Goal: Information Seeking & Learning: Learn about a topic

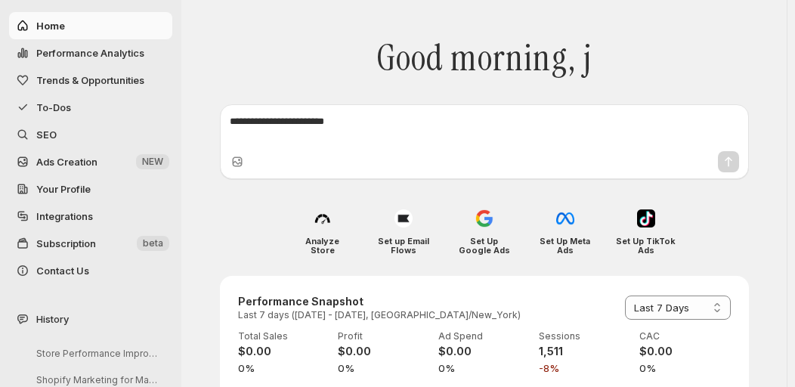
select select "*********"
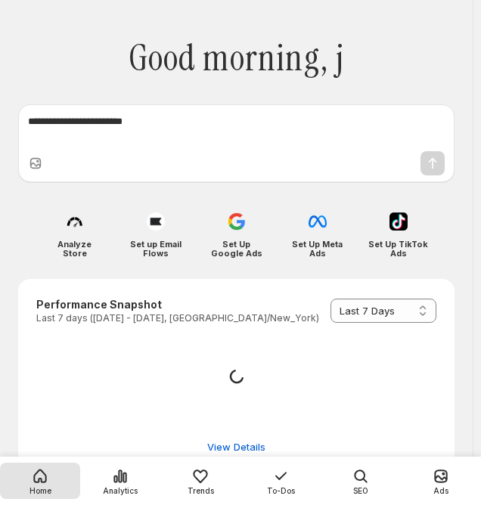
select select "*********"
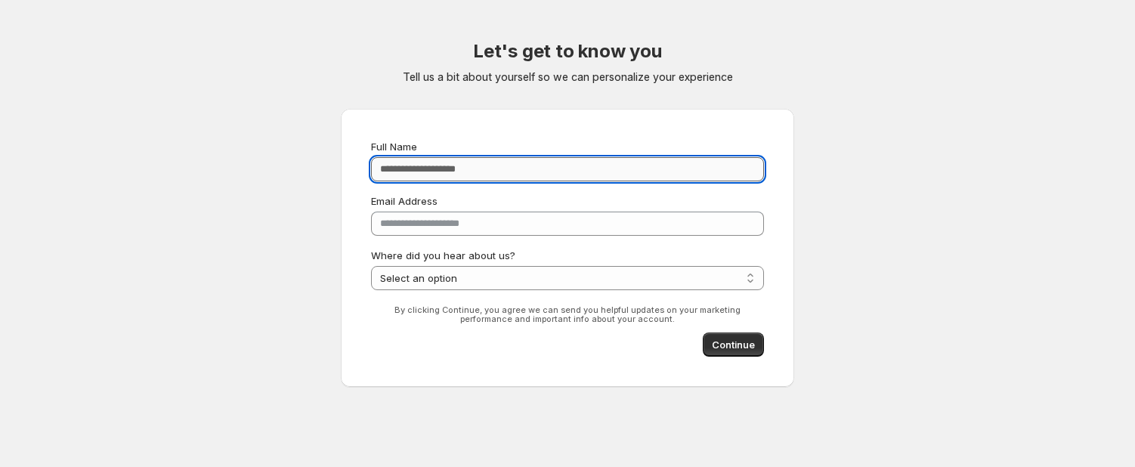
click at [523, 175] on input "Full Name" at bounding box center [567, 169] width 393 height 24
type input "**********"
click at [755, 338] on button "Continue" at bounding box center [733, 344] width 61 height 24
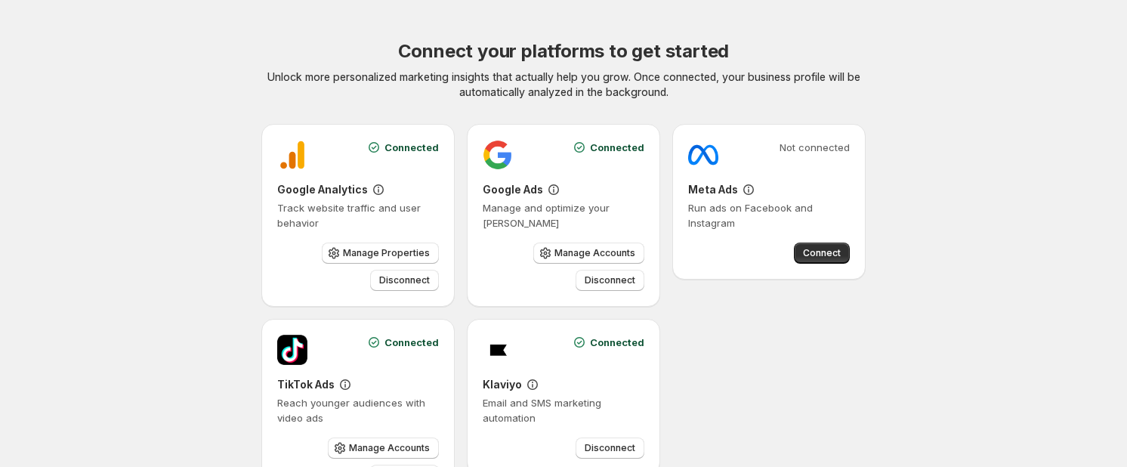
scroll to position [113, 0]
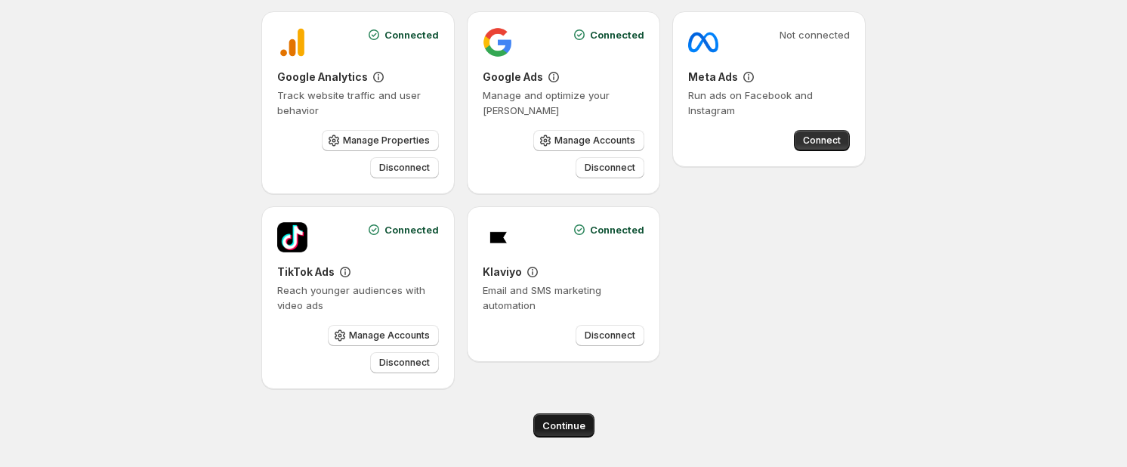
click at [564, 432] on button "Continue" at bounding box center [563, 425] width 61 height 24
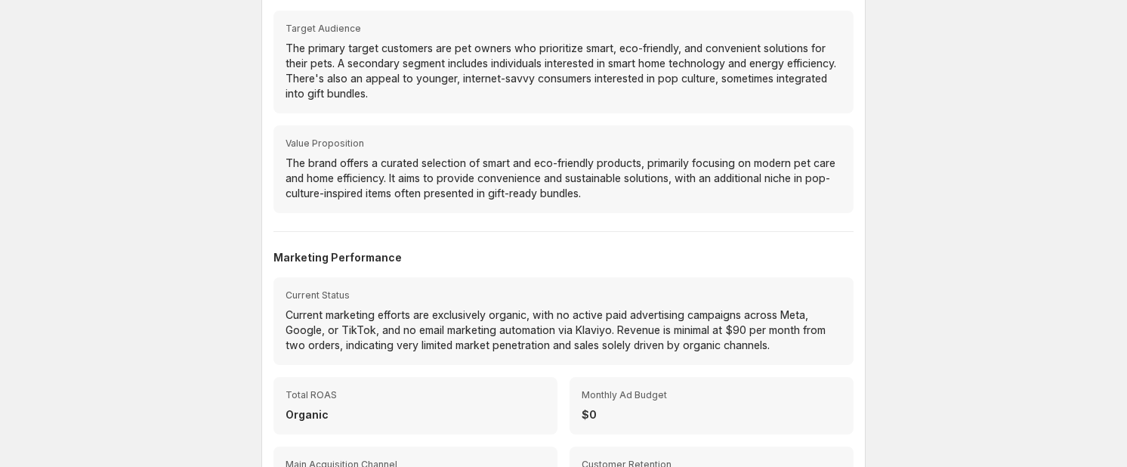
scroll to position [551, 0]
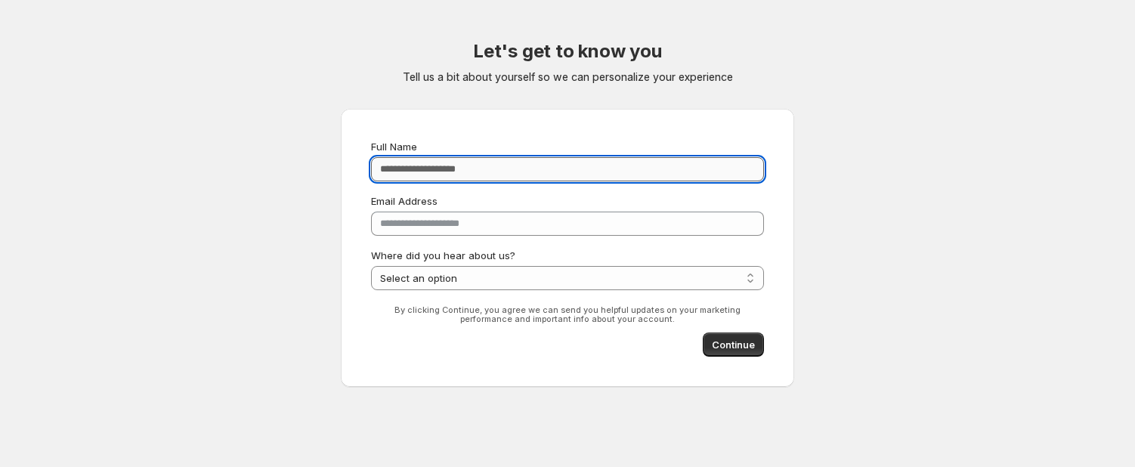
click at [728, 172] on input "Full Name" at bounding box center [567, 169] width 393 height 24
type input "**********"
click at [754, 282] on select "**********" at bounding box center [567, 278] width 393 height 24
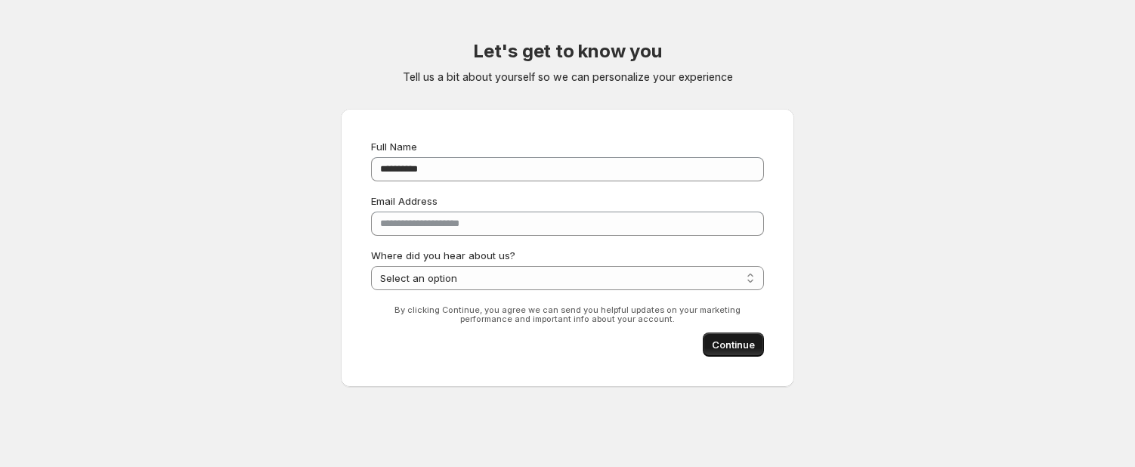
click at [720, 352] on button "Continue" at bounding box center [733, 344] width 61 height 24
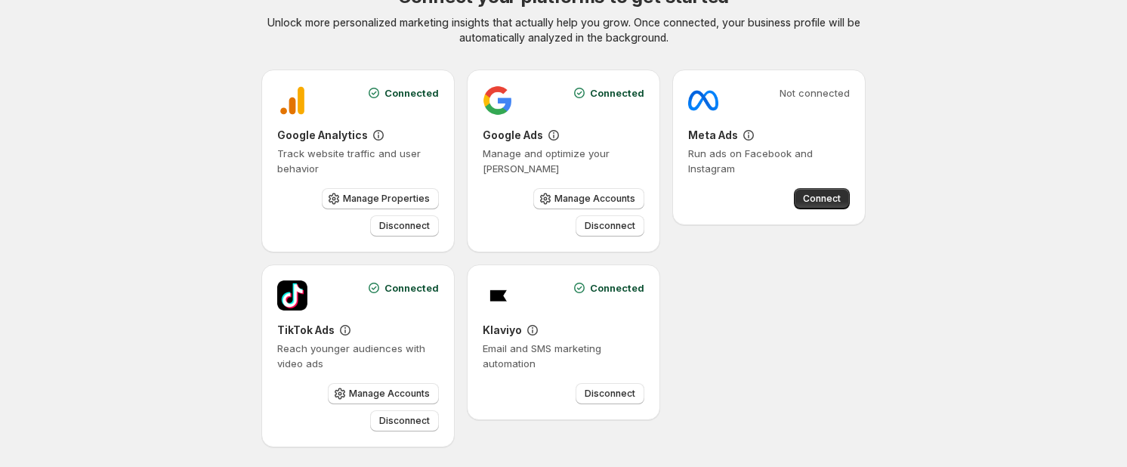
scroll to position [113, 0]
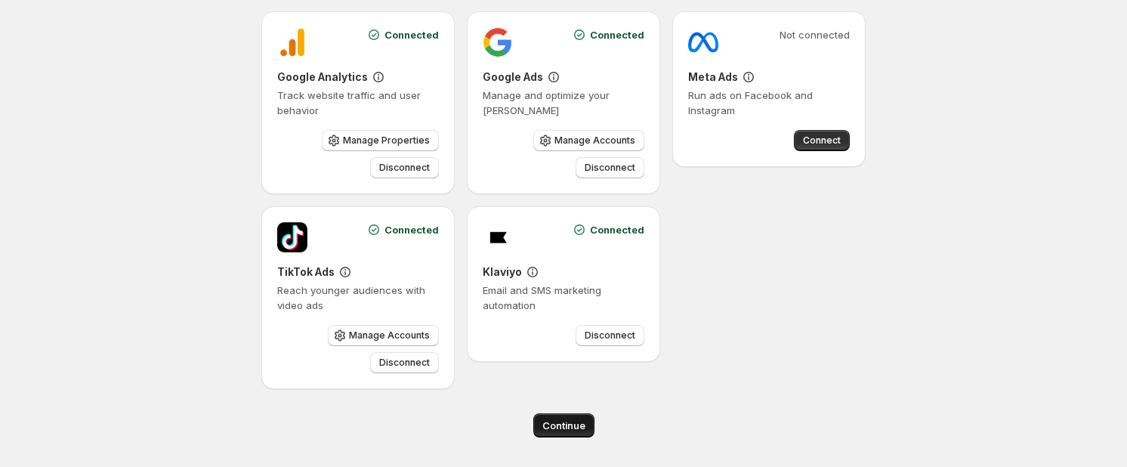
click at [579, 425] on span "Continue" at bounding box center [563, 425] width 43 height 15
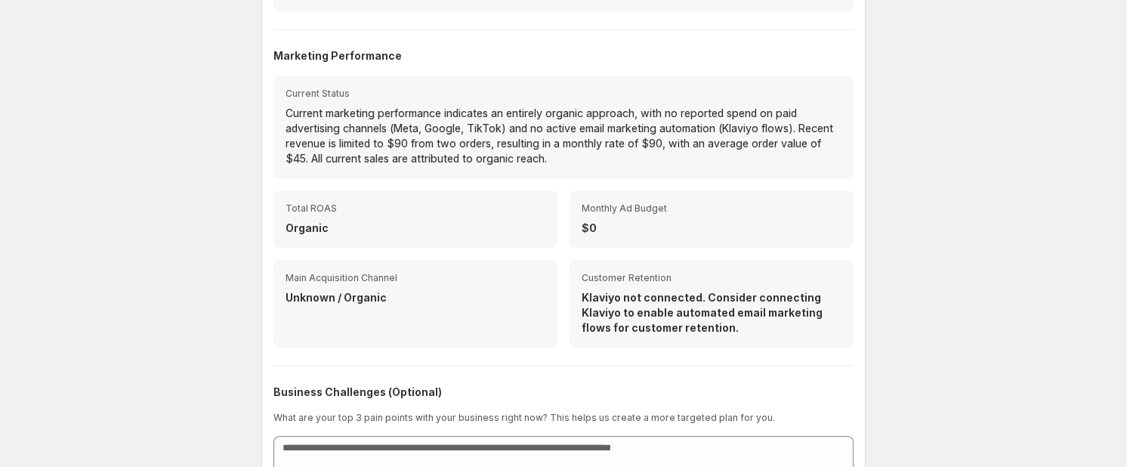
scroll to position [566, 0]
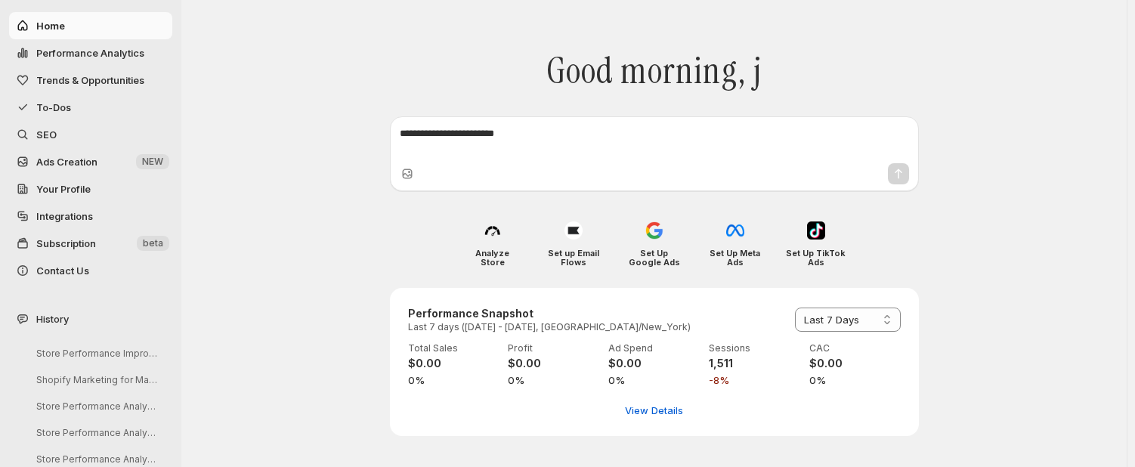
select select "*********"
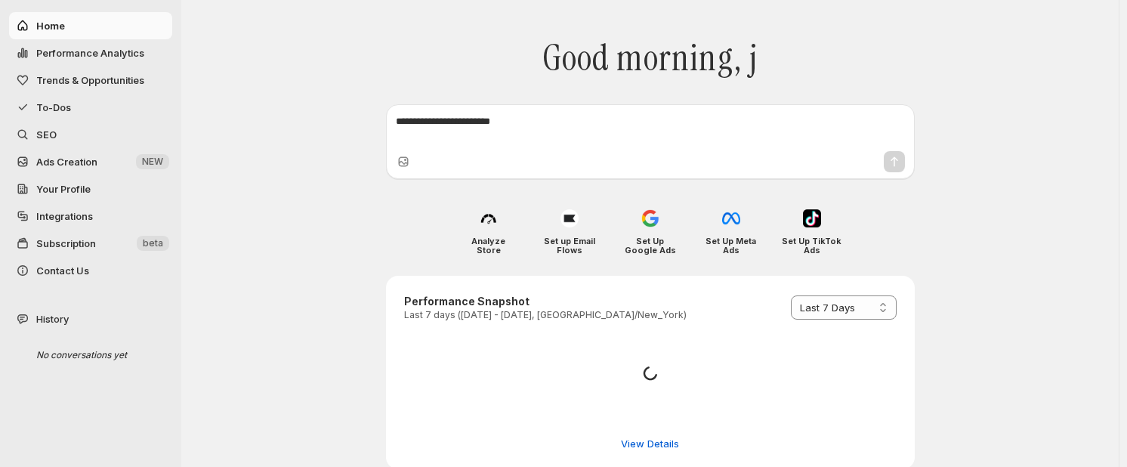
select select "*********"
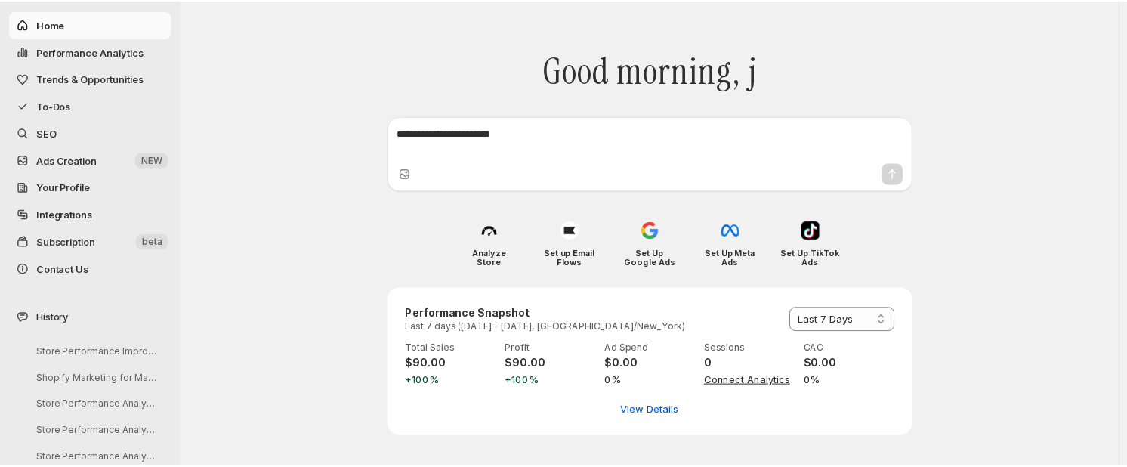
scroll to position [2, 0]
click at [87, 215] on span "Integrations" at bounding box center [64, 214] width 57 height 12
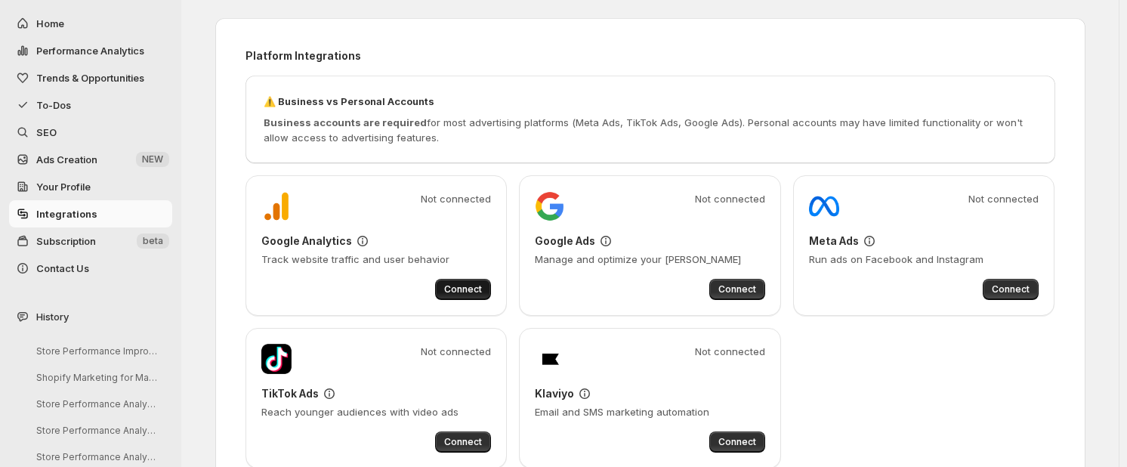
click at [449, 294] on span "Connect" at bounding box center [463, 289] width 38 height 12
click at [38, 25] on span "Home" at bounding box center [50, 23] width 28 height 12
select select "*********"
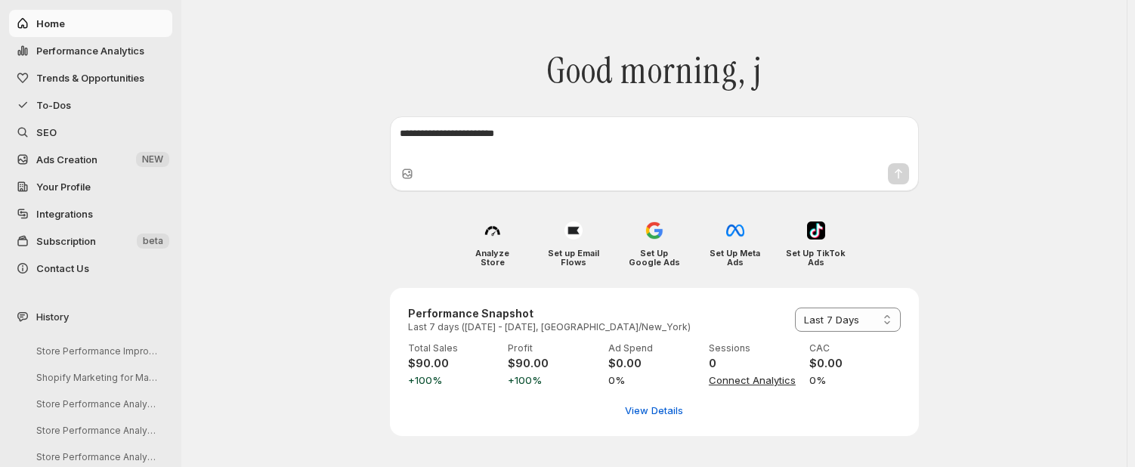
click at [613, 141] on textarea at bounding box center [654, 141] width 509 height 30
type textarea "**********"
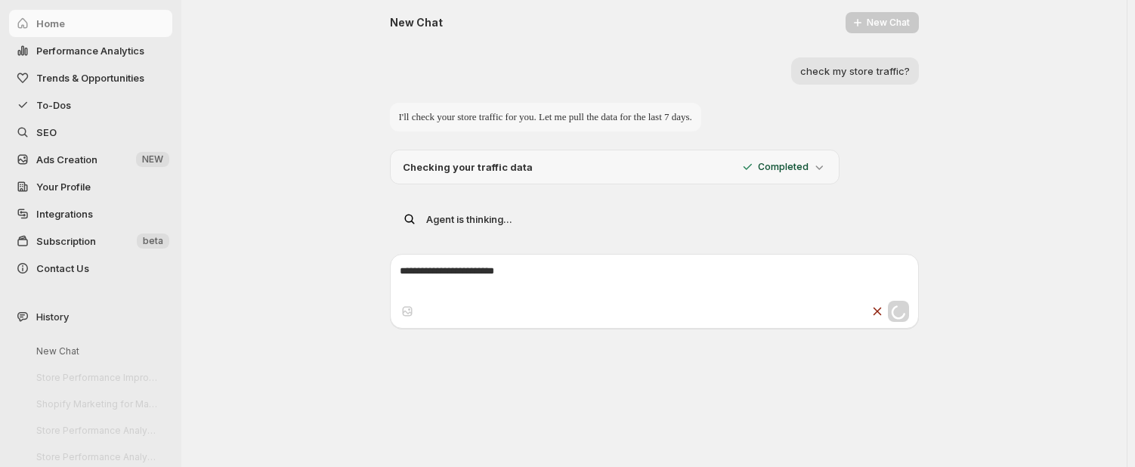
click at [838, 160] on div "Checking your traffic data Completed" at bounding box center [615, 167] width 450 height 35
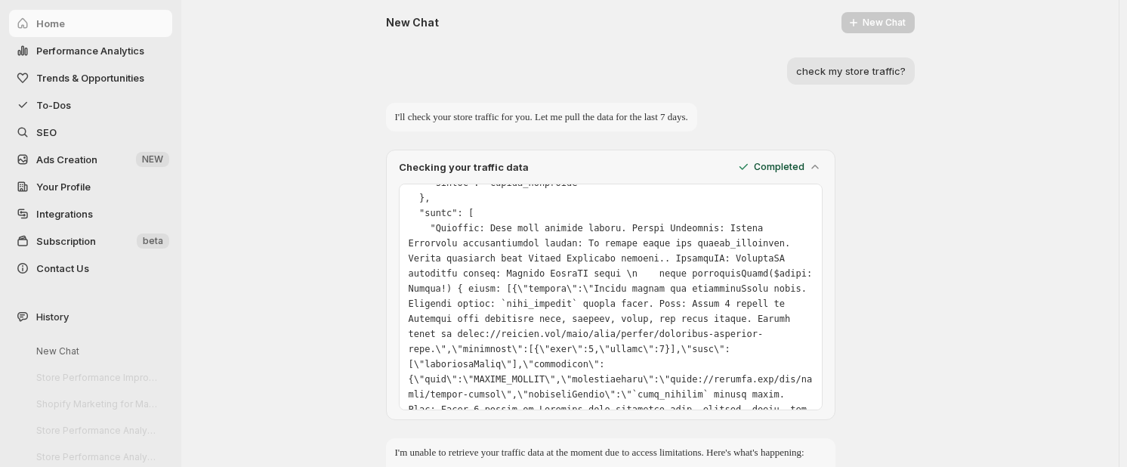
scroll to position [344, 0]
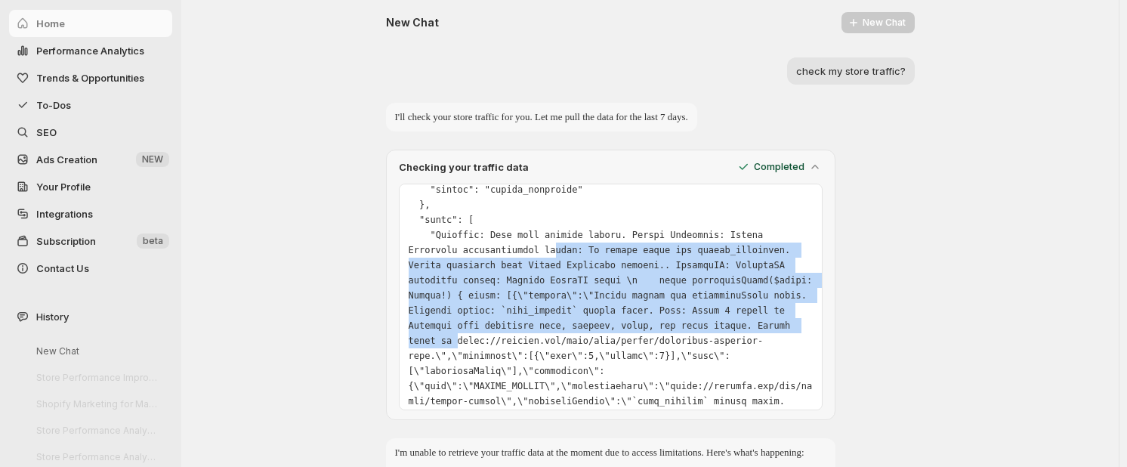
drag, startPoint x: 560, startPoint y: 252, endPoint x: 620, endPoint y: 344, distance: 109.6
click at [620, 344] on pre at bounding box center [611, 280] width 404 height 861
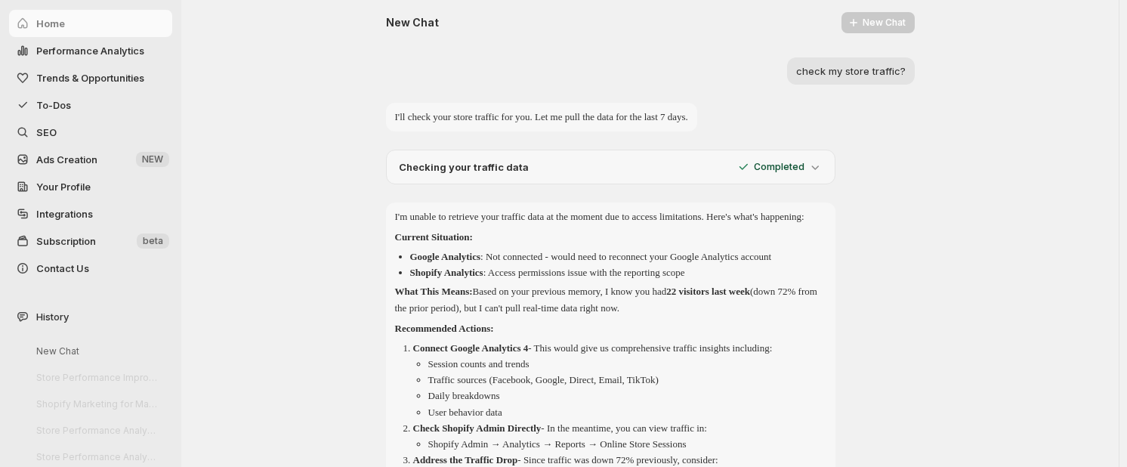
click at [827, 166] on div "Checking your traffic data Completed" at bounding box center [611, 167] width 450 height 35
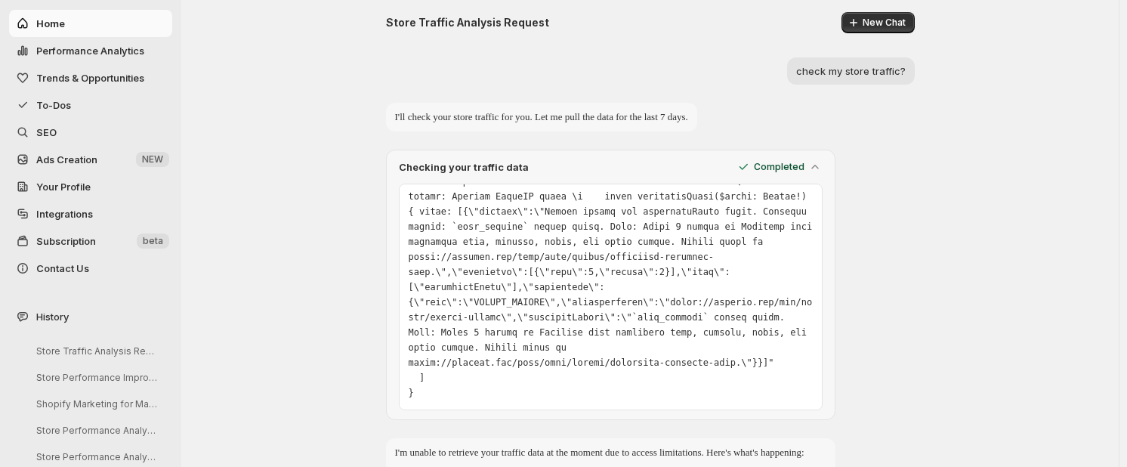
scroll to position [684, 0]
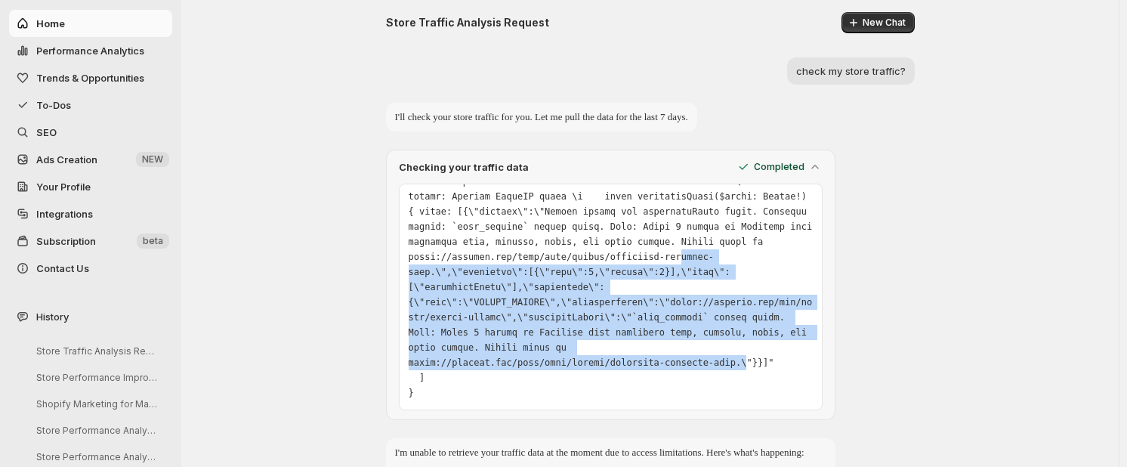
drag, startPoint x: 686, startPoint y: 255, endPoint x: 750, endPoint y: 360, distance: 123.7
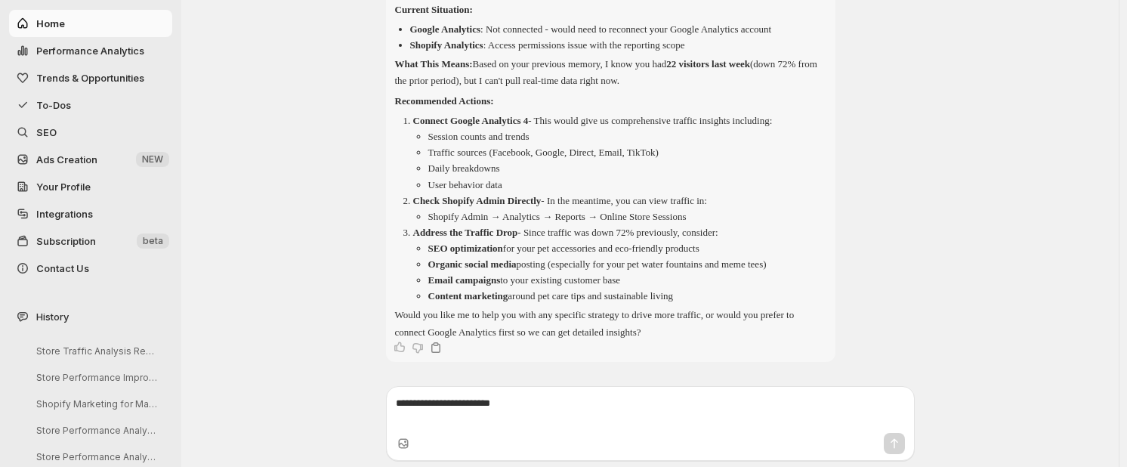
scroll to position [243, 0]
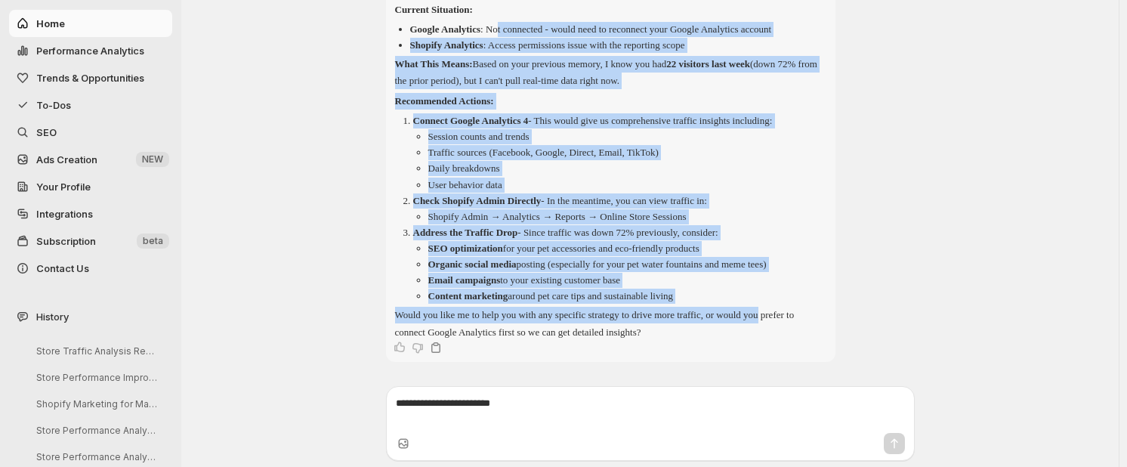
drag, startPoint x: 749, startPoint y: 288, endPoint x: 516, endPoint y: 36, distance: 343.3
click at [516, 36] on div "I'm unable to retrieve your traffic data at the moment due to access limitation…" at bounding box center [610, 161] width 431 height 360
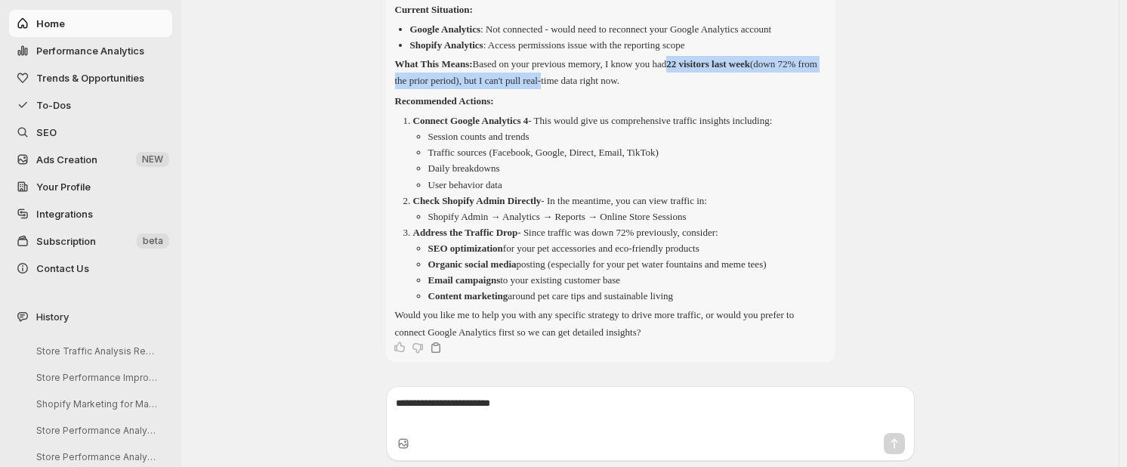
drag, startPoint x: 632, startPoint y: 74, endPoint x: 697, endPoint y: 70, distance: 65.1
click at [697, 70] on p "What This Means: Based on your previous memory, I know you had 22 visitors last…" at bounding box center [610, 72] width 431 height 33
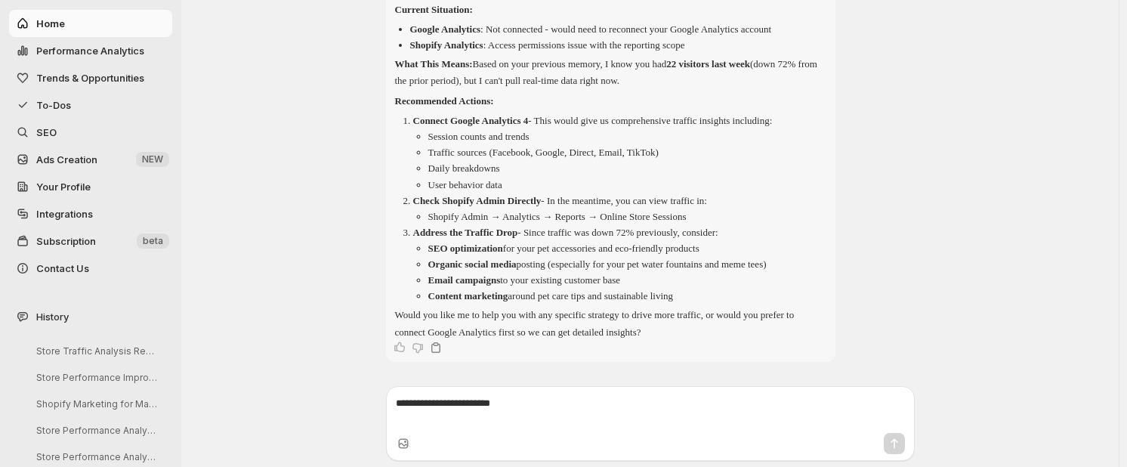
drag, startPoint x: 701, startPoint y: 76, endPoint x: 725, endPoint y: 76, distance: 24.2
click at [724, 77] on p "What This Means: Based on your previous memory, I know you had 22 visitors last…" at bounding box center [610, 72] width 431 height 33
click at [725, 76] on p "What This Means: Based on your previous memory, I know you had 22 visitors last…" at bounding box center [610, 72] width 431 height 33
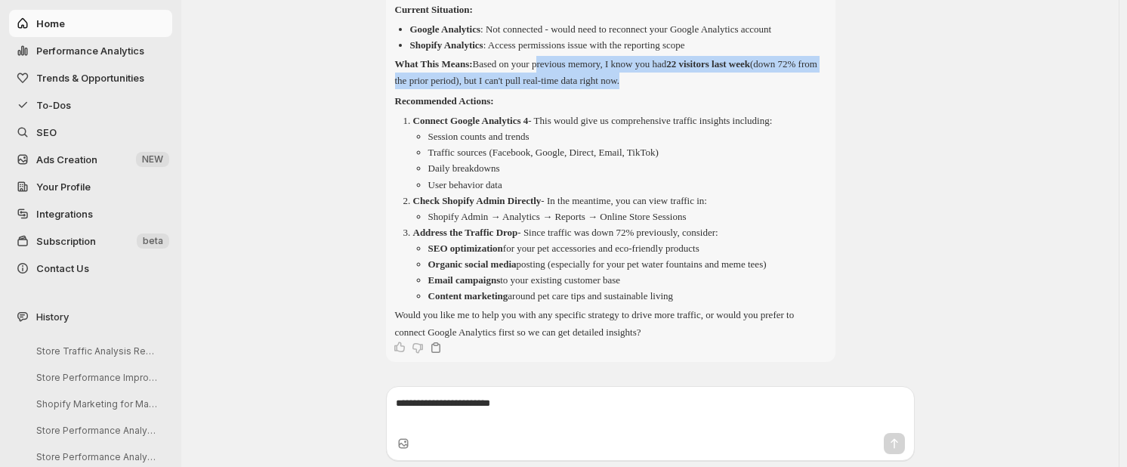
drag, startPoint x: 650, startPoint y: 76, endPoint x: 568, endPoint y: 64, distance: 82.5
click at [568, 64] on p "What This Means: Based on your previous memory, I know you had 22 visitors last…" at bounding box center [610, 72] width 431 height 33
click at [569, 65] on p "What This Means: Based on your previous memory, I know you had 22 visitors last…" at bounding box center [610, 72] width 431 height 33
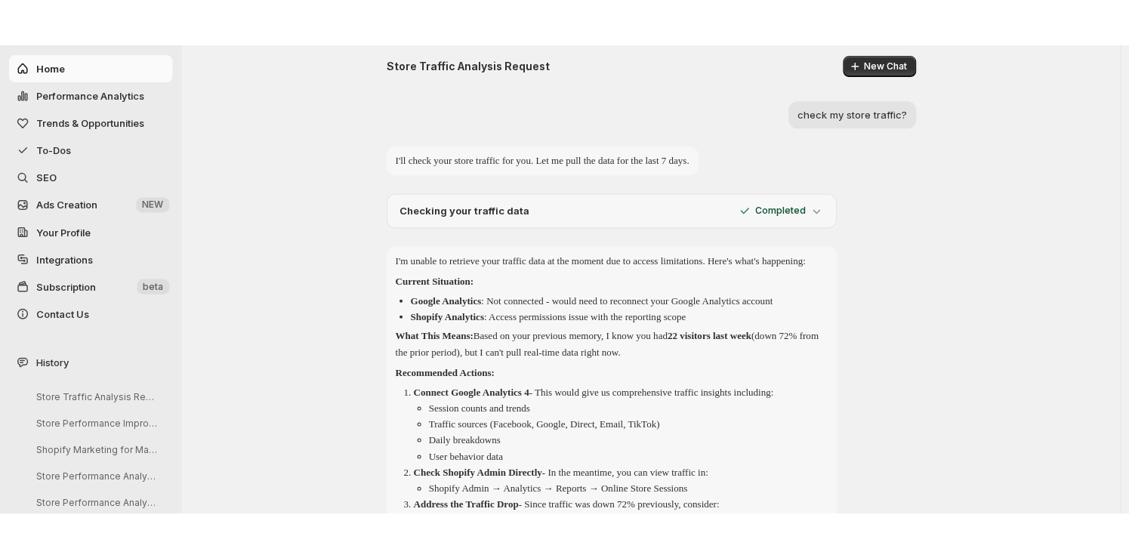
scroll to position [0, 0]
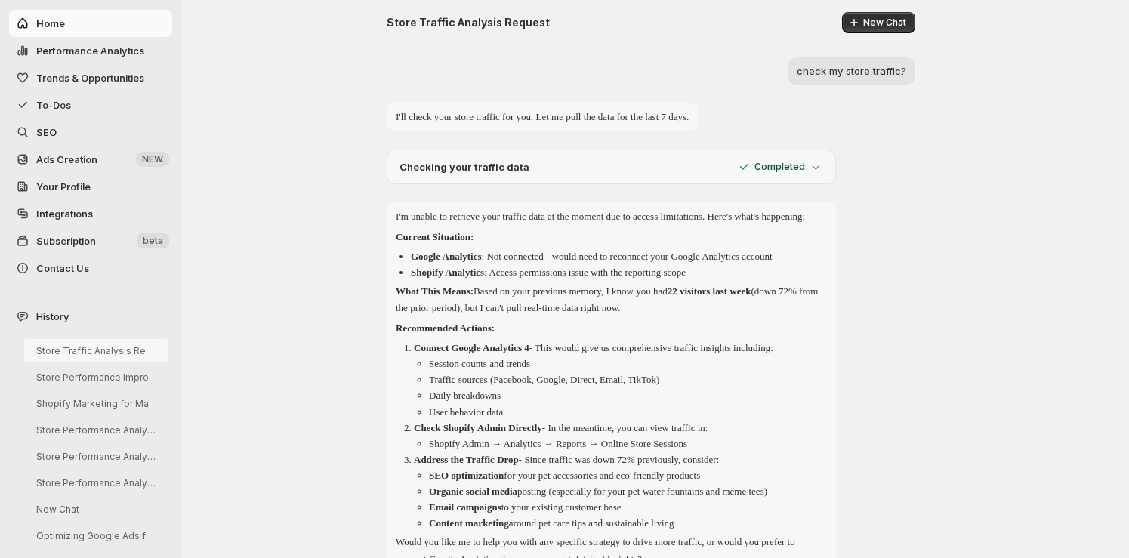
click at [134, 346] on button "Store Traffic Analysis Request" at bounding box center [96, 350] width 144 height 23
click at [822, 163] on icon at bounding box center [815, 166] width 15 height 15
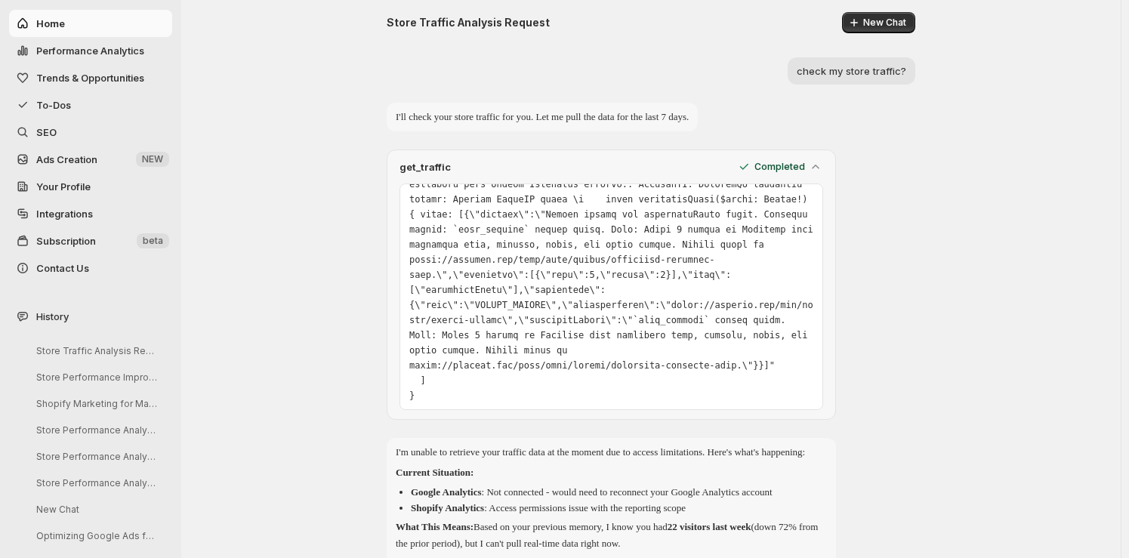
scroll to position [655, 0]
click at [976, 156] on div "Store Traffic Analysis Request New Chat check my store traffic? I'll check your…" at bounding box center [651, 421] width 907 height 843
click at [125, 360] on button "Store Traffic Analysis Request" at bounding box center [96, 350] width 144 height 23
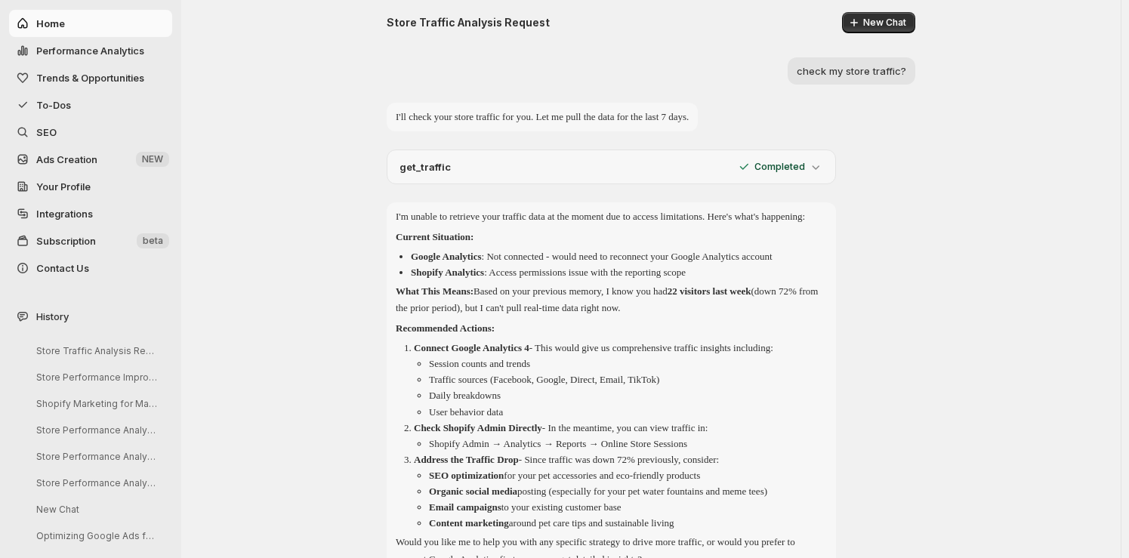
click at [820, 170] on icon at bounding box center [815, 166] width 15 height 15
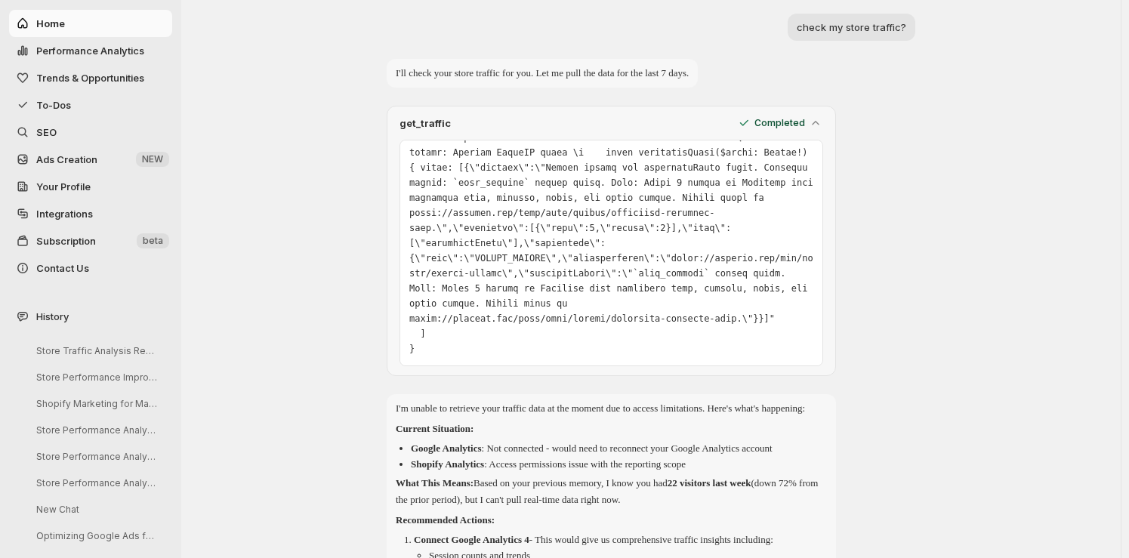
scroll to position [0, 0]
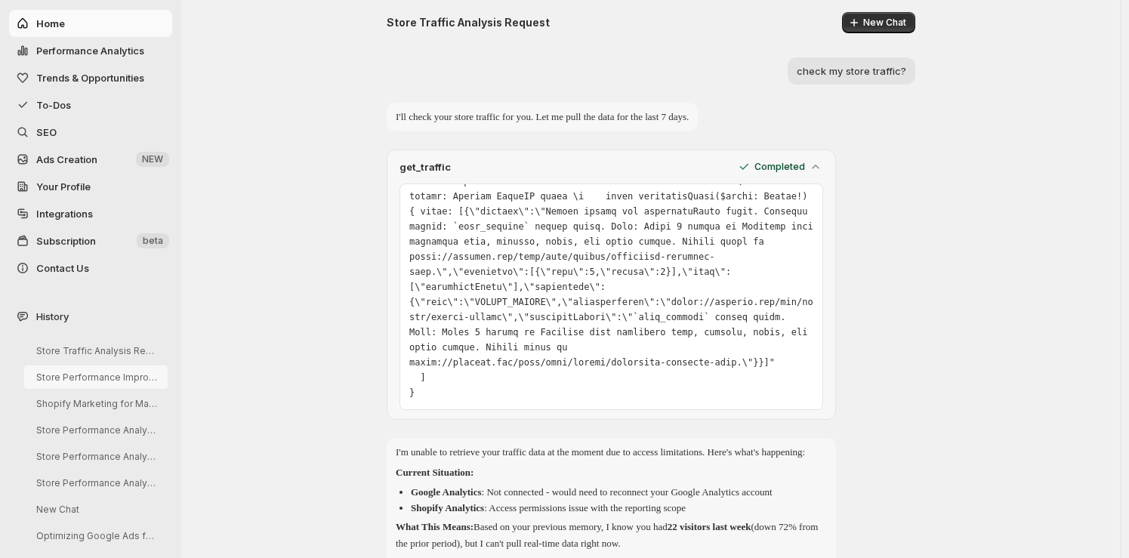
click at [125, 371] on button "Store Performance Improvement Analysis" at bounding box center [96, 377] width 144 height 23
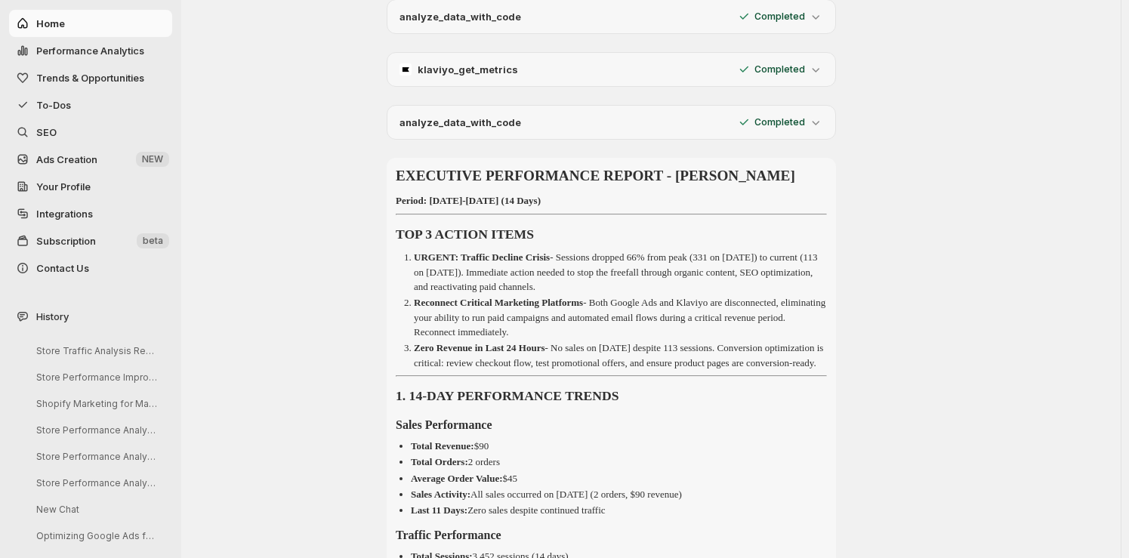
scroll to position [914, 0]
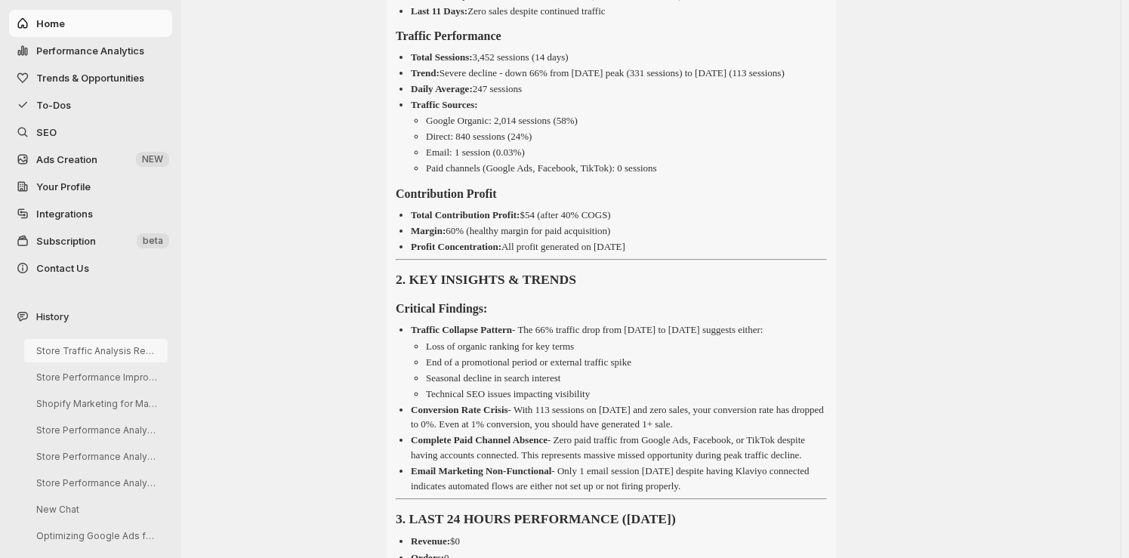
click at [147, 354] on button "Store Traffic Analysis Request" at bounding box center [96, 350] width 144 height 23
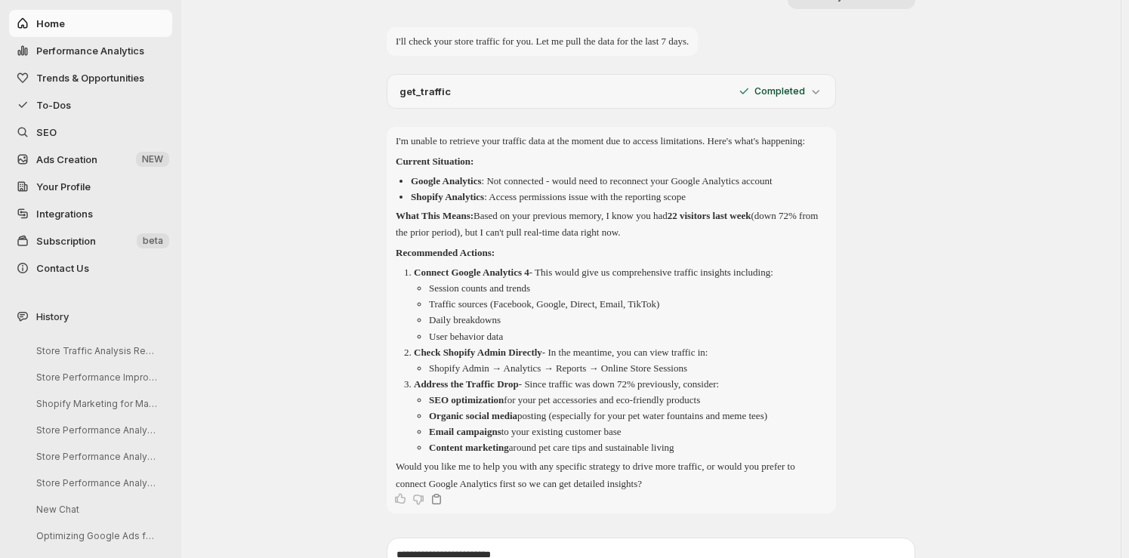
scroll to position [0, 0]
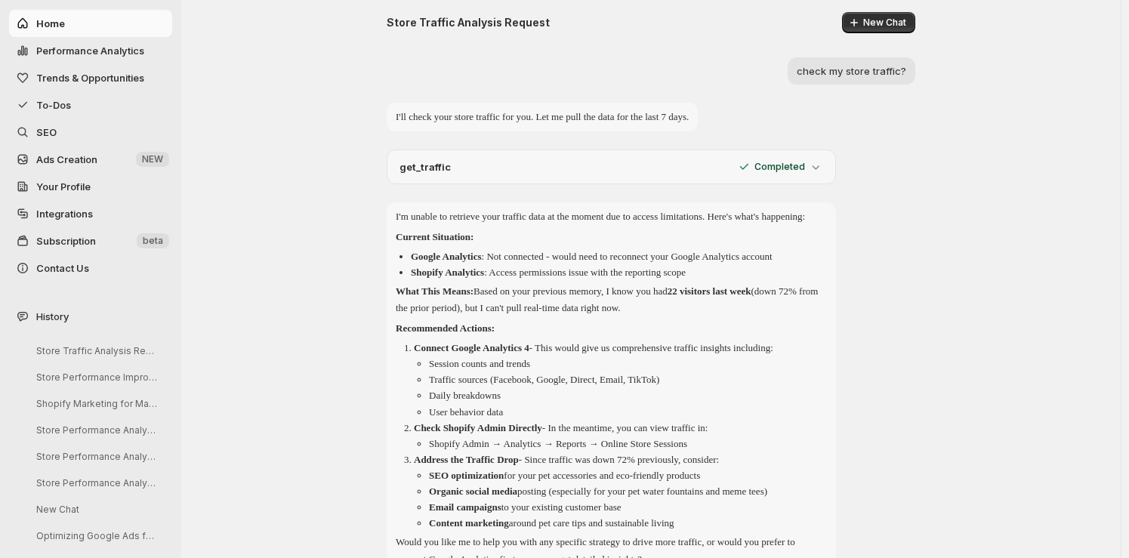
click at [818, 164] on icon at bounding box center [815, 166] width 15 height 15
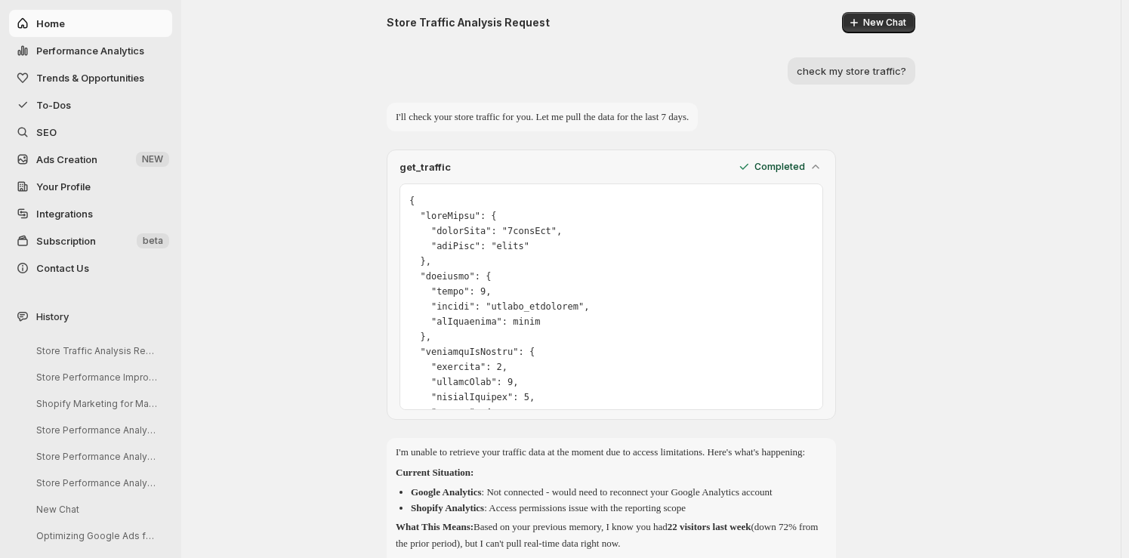
click at [818, 164] on icon at bounding box center [815, 166] width 15 height 15
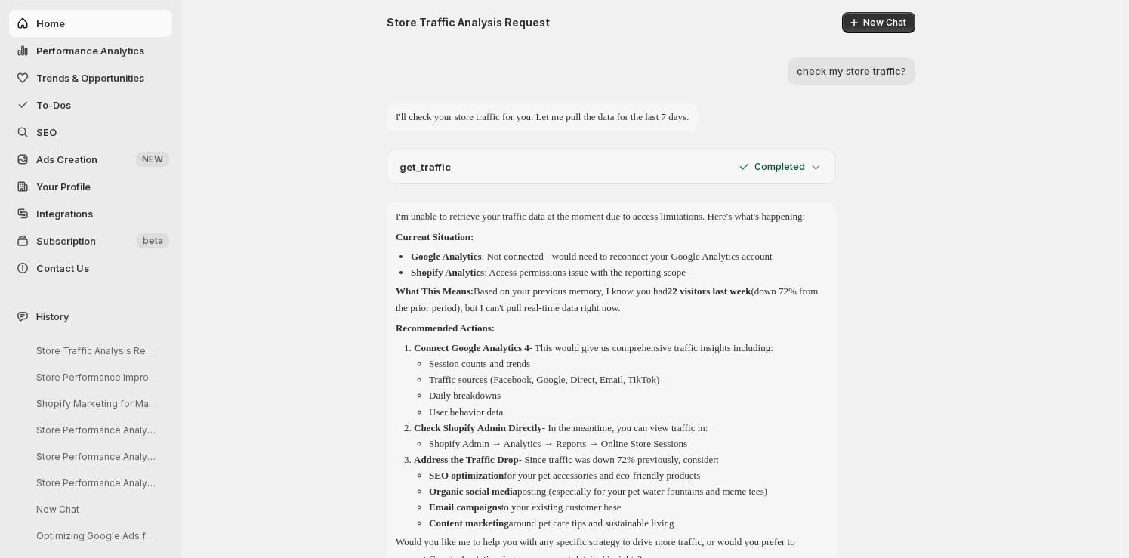
click at [814, 181] on div "get_traffic Completed" at bounding box center [612, 167] width 450 height 35
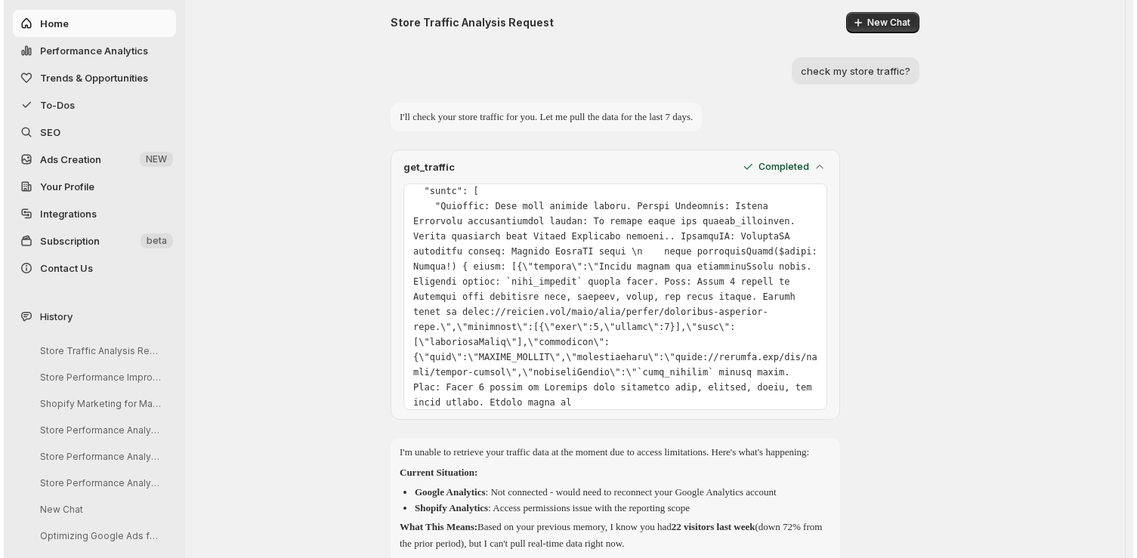
scroll to position [684, 0]
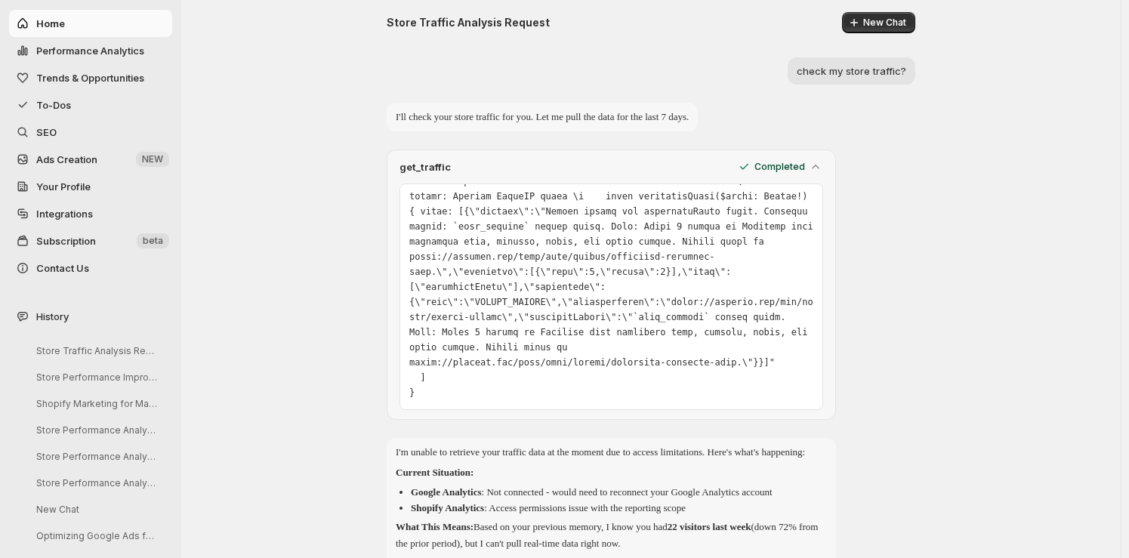
click at [89, 24] on span "Home" at bounding box center [102, 23] width 133 height 15
select select "*********"
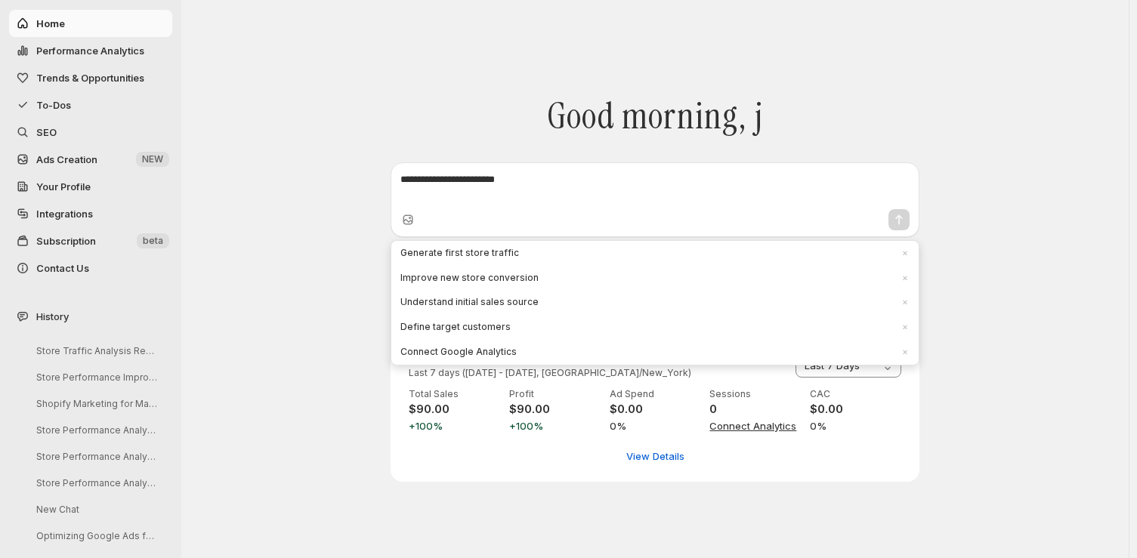
click at [364, 192] on div "Good morning, j Generate first store traffic × Improve new store conversion × U…" at bounding box center [655, 156] width 870 height 161
click at [251, 330] on div "**********" at bounding box center [655, 279] width 907 height 558
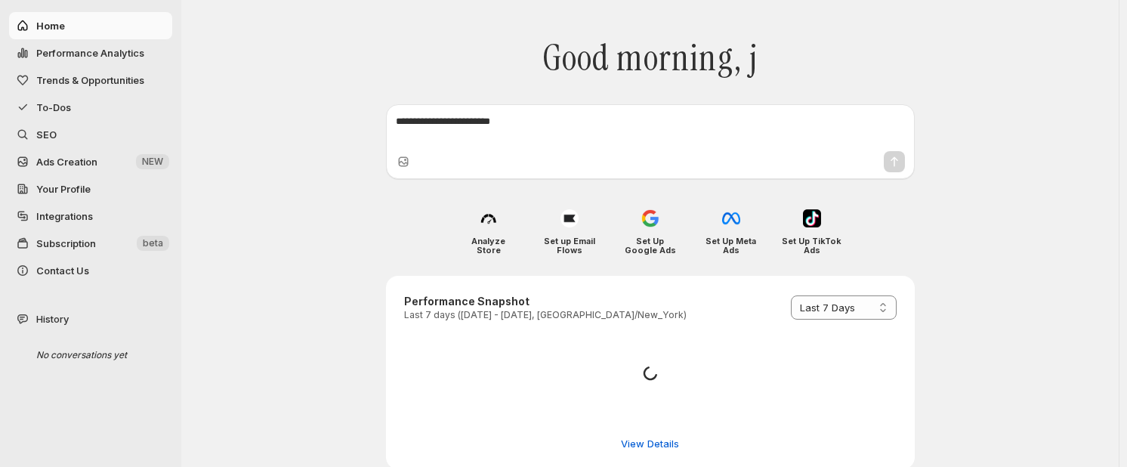
select select "*********"
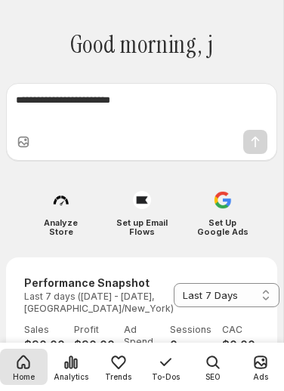
click at [258, 371] on icon "Ads" at bounding box center [261, 363] width 18 height 18
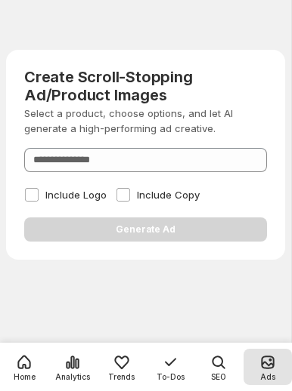
click at [217, 371] on icon "SEO" at bounding box center [218, 363] width 18 height 18
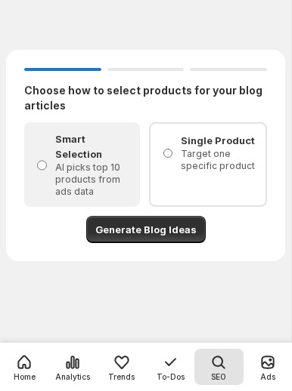
click at [175, 377] on span "To-Dos" at bounding box center [170, 377] width 28 height 8
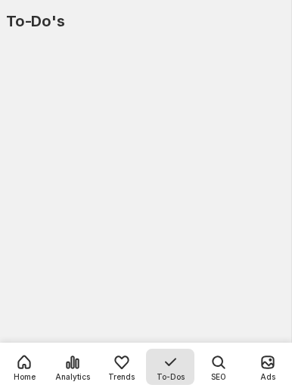
click at [122, 379] on span "Trends" at bounding box center [121, 377] width 26 height 8
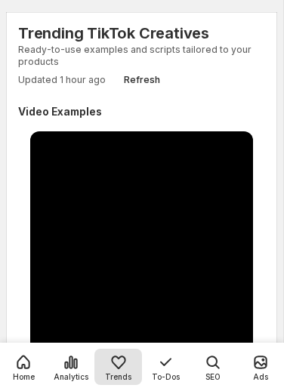
click at [79, 377] on span "Analytics" at bounding box center [71, 377] width 35 height 8
select select "*********"
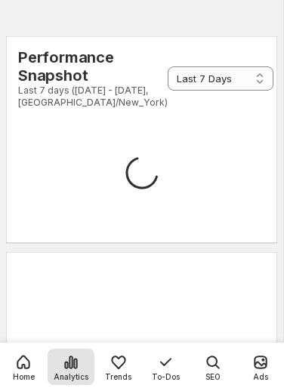
click at [141, 372] on div "Trends" at bounding box center [118, 367] width 48 height 36
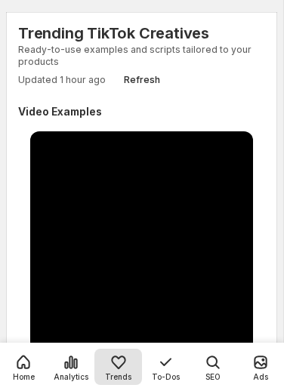
click at [162, 371] on icon "To-Dos" at bounding box center [165, 363] width 18 height 18
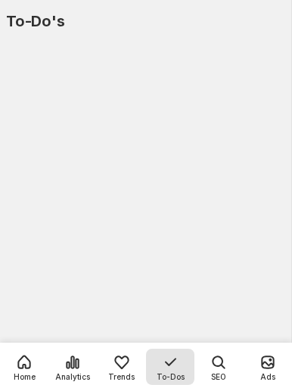
click at [64, 379] on span "Analytics" at bounding box center [72, 377] width 35 height 8
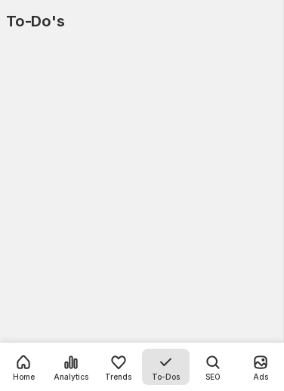
select select "*********"
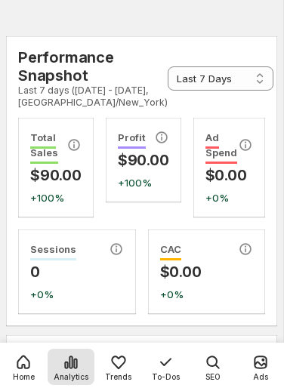
click at [32, 373] on span "Home" at bounding box center [24, 377] width 22 height 8
select select "*********"
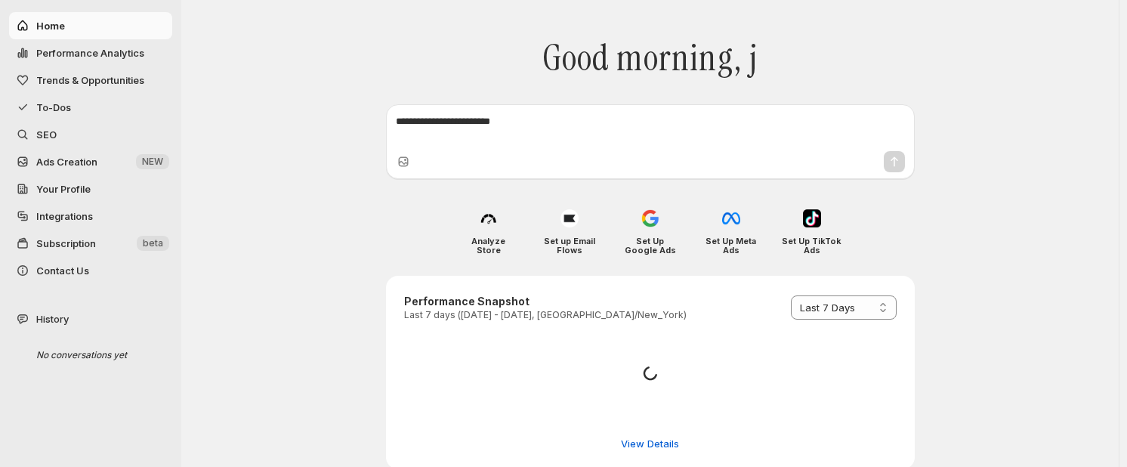
select select "*********"
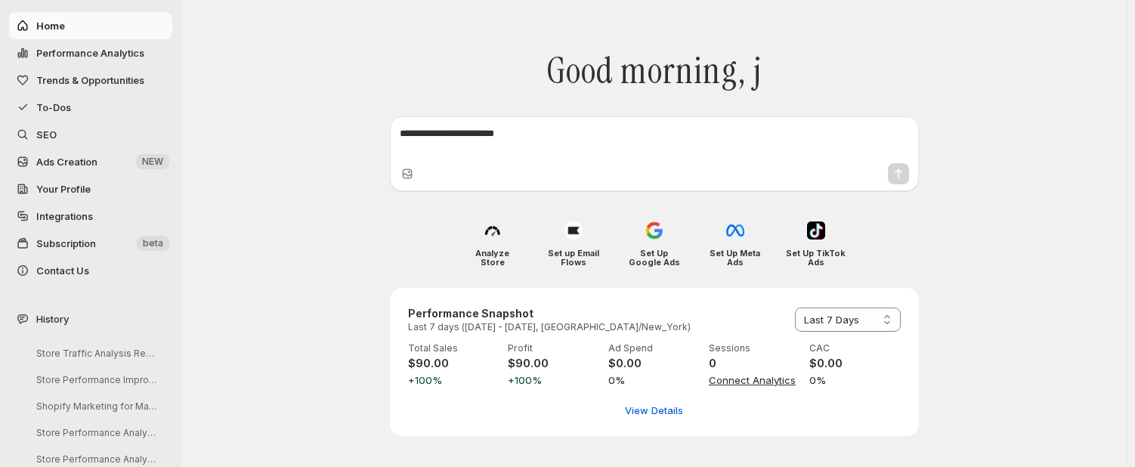
click at [100, 82] on span "Trends & Opportunities" at bounding box center [90, 80] width 108 height 12
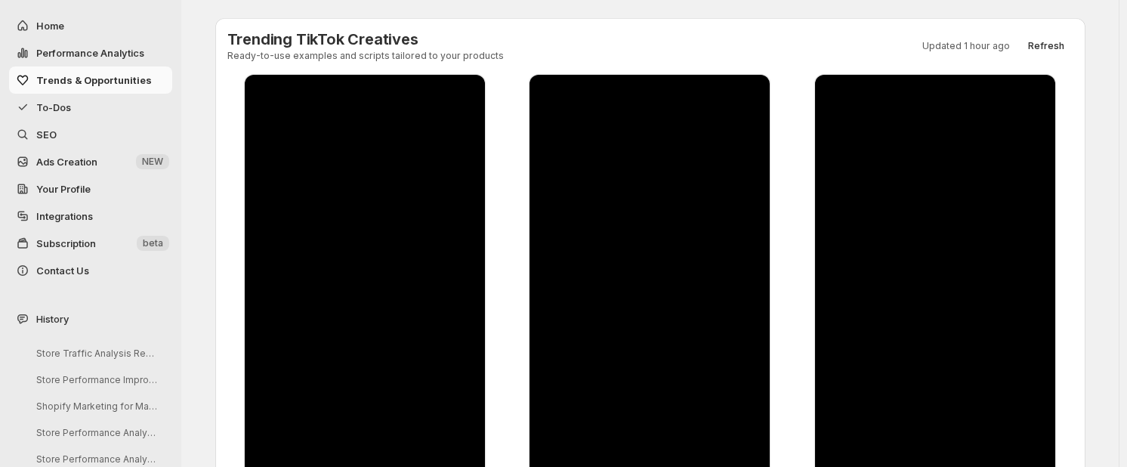
click at [100, 27] on span "Home" at bounding box center [102, 25] width 133 height 15
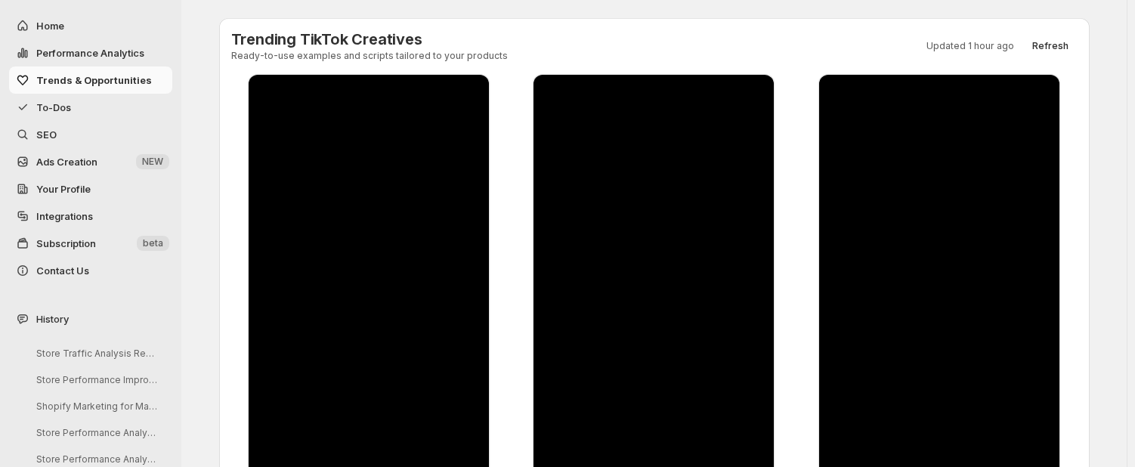
select select "*********"
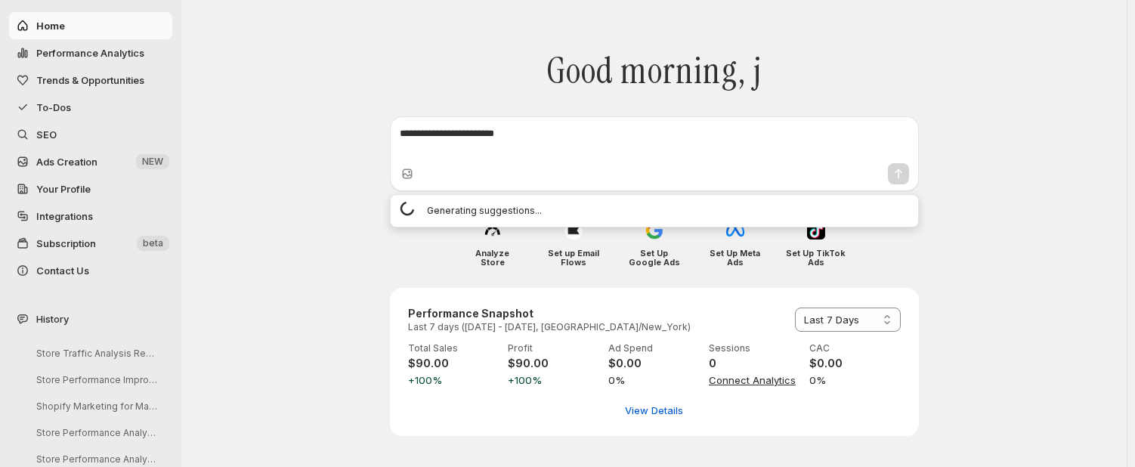
click at [595, 154] on textarea at bounding box center [654, 141] width 509 height 30
click at [1033, 121] on div "Good morning, j Generating suggestions..." at bounding box center [654, 111] width 870 height 161
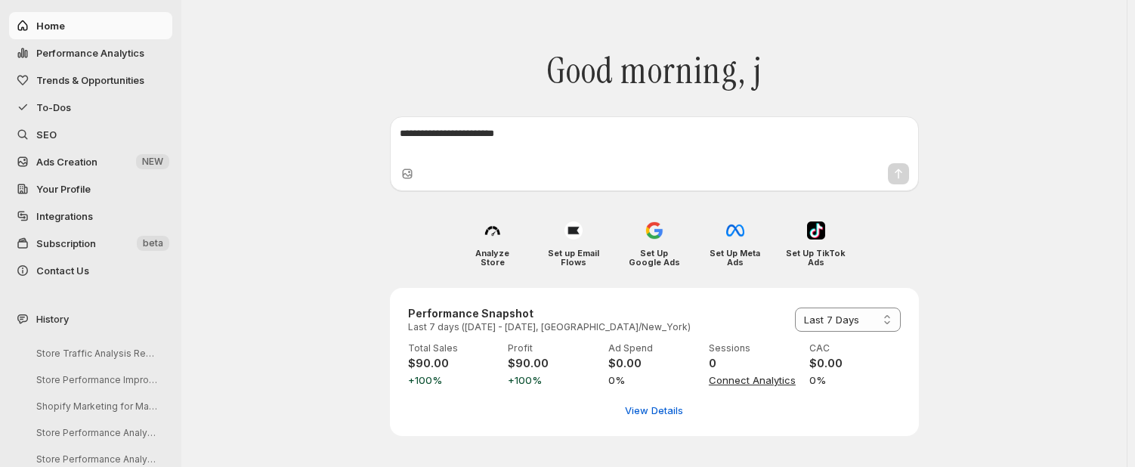
click at [765, 143] on textarea at bounding box center [654, 141] width 509 height 30
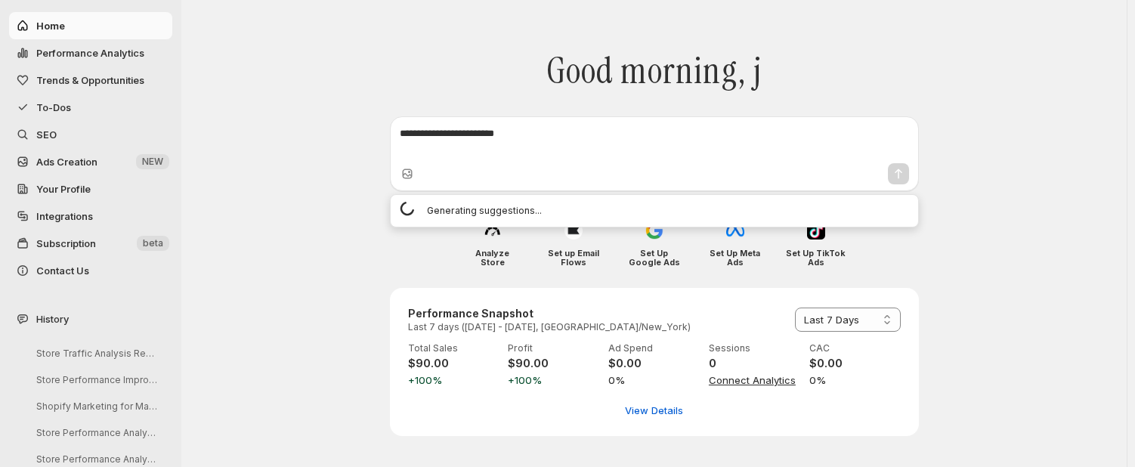
click at [919, 88] on div "Good morning, j Generating suggestions..." at bounding box center [654, 111] width 870 height 161
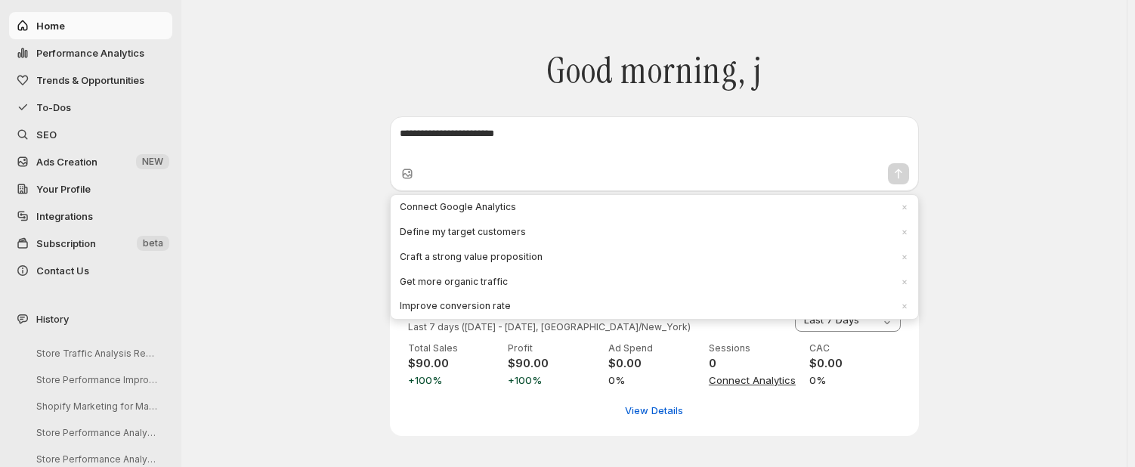
click at [728, 145] on textarea at bounding box center [654, 141] width 509 height 30
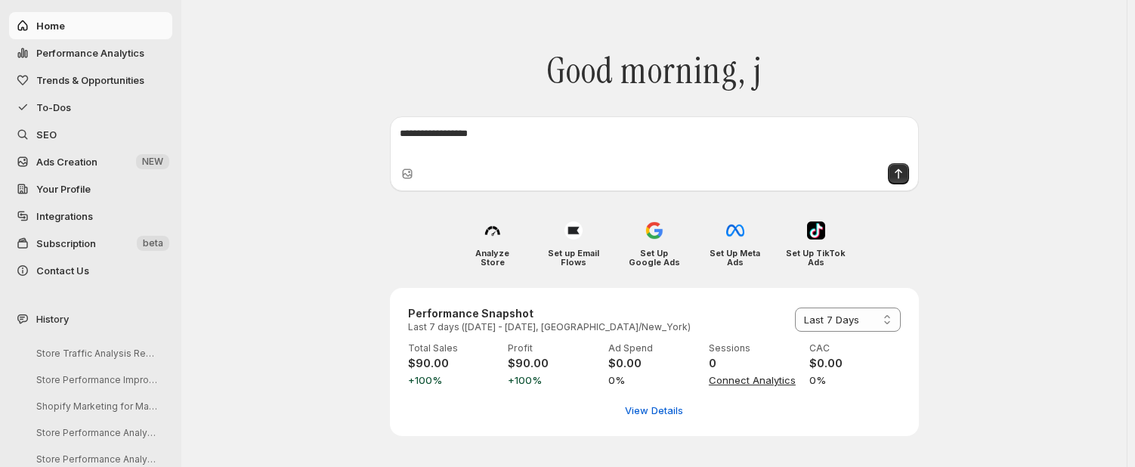
type textarea "**********"
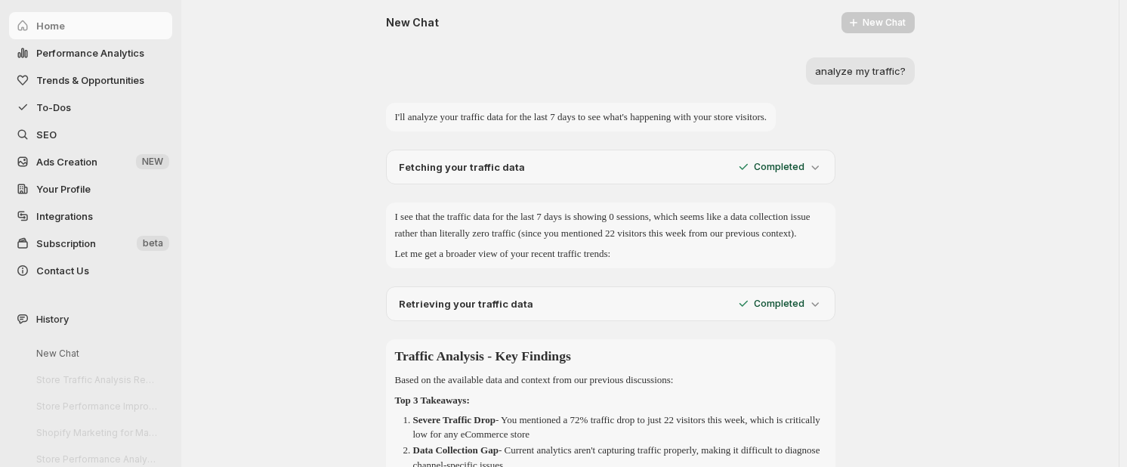
click at [814, 167] on icon at bounding box center [815, 166] width 15 height 15
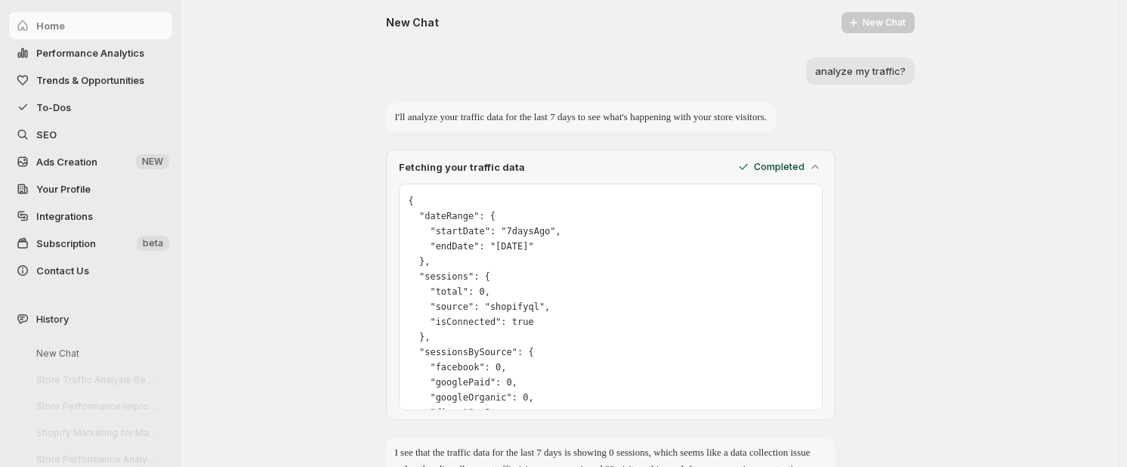
scroll to position [246, 0]
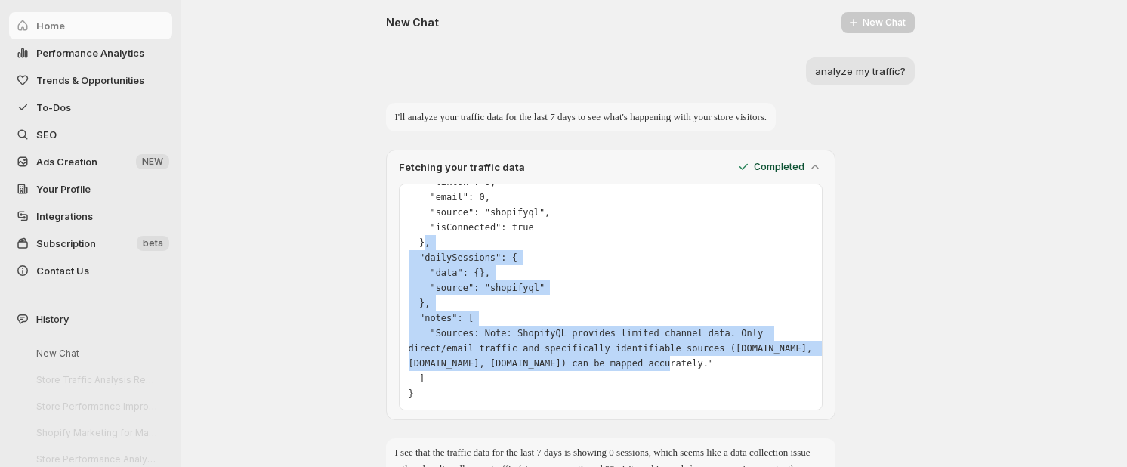
drag, startPoint x: 752, startPoint y: 239, endPoint x: 746, endPoint y: 363, distance: 123.3
click at [746, 363] on pre "{ "dateRange": { "startDate": "7daysAgo", "endDate": "today" }, "sessions": { "…" at bounding box center [611, 174] width 404 height 453
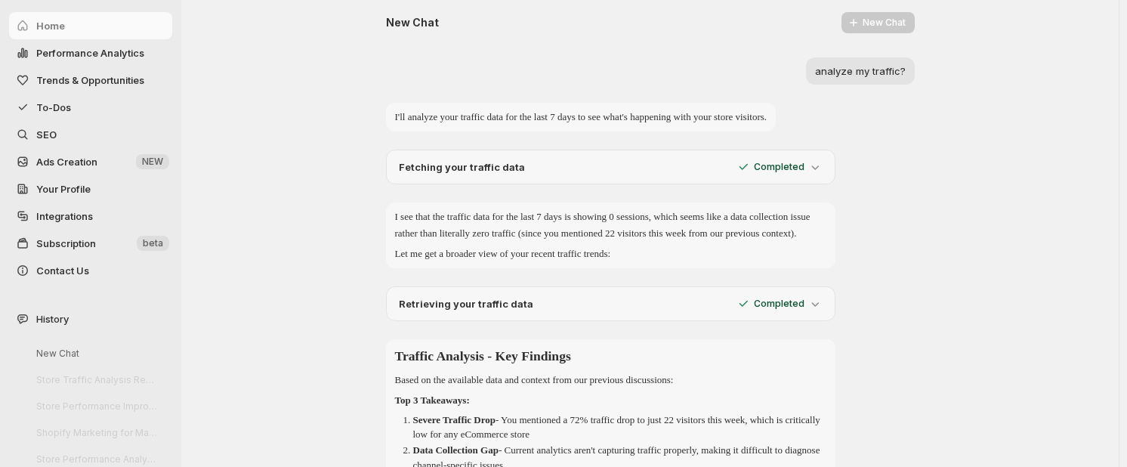
click at [796, 159] on div "Completed" at bounding box center [779, 166] width 87 height 15
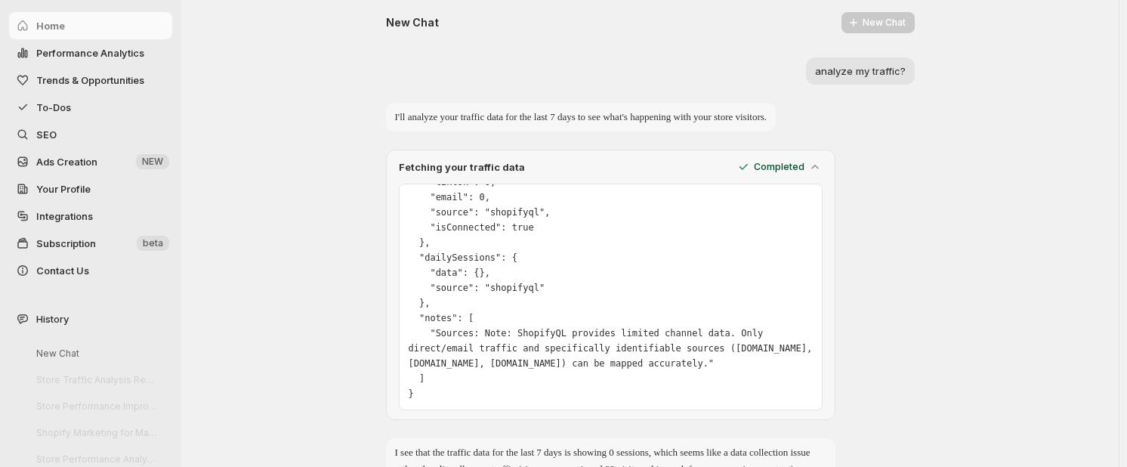
click at [830, 168] on div "Fetching your traffic data Completed { "dateRange": { "startDate": "7daysAgo", …" at bounding box center [611, 285] width 450 height 270
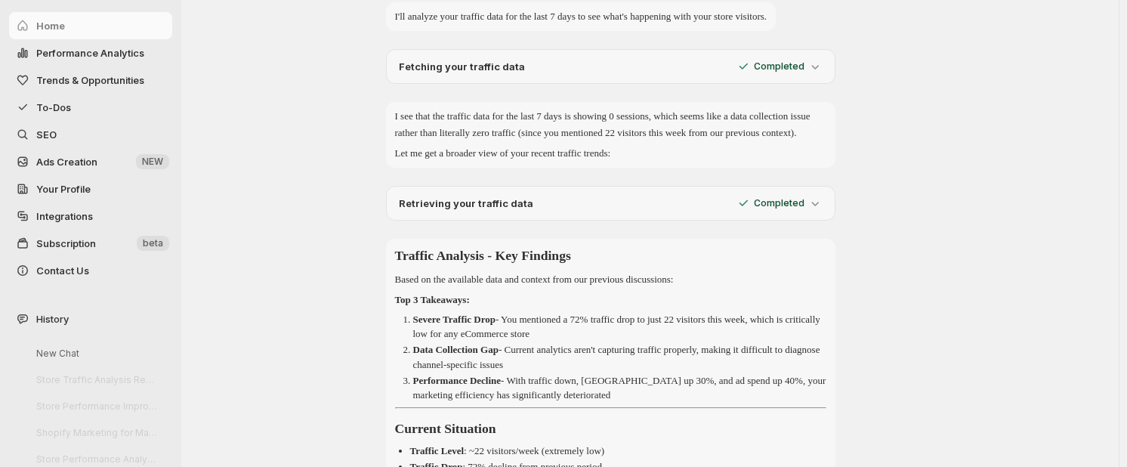
scroll to position [102, 0]
click at [827, 214] on div "Retrieving your traffic data Completed" at bounding box center [611, 201] width 450 height 35
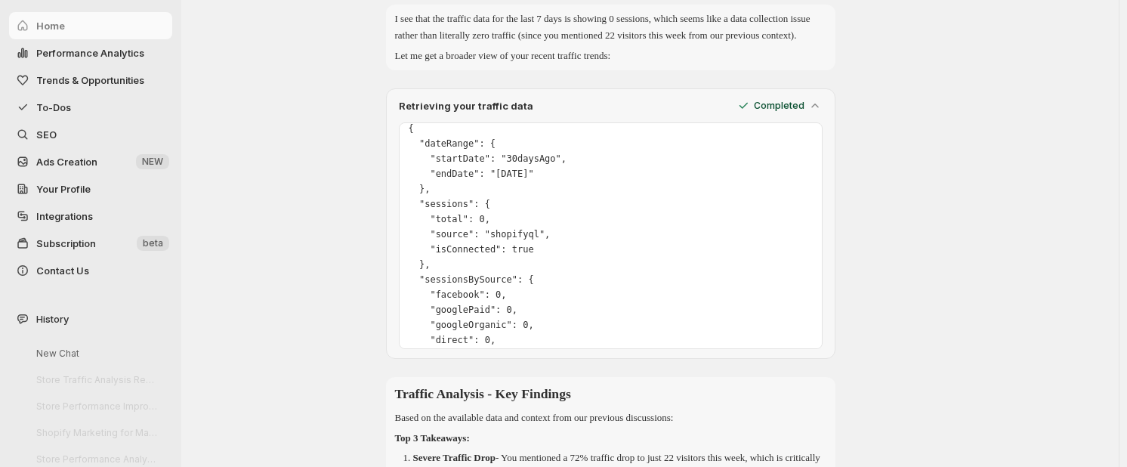
scroll to position [246, 0]
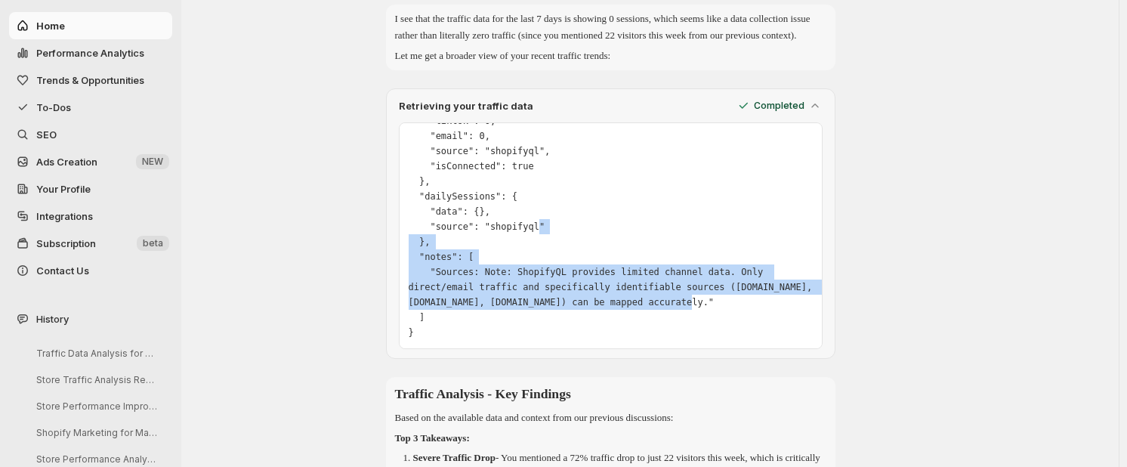
drag, startPoint x: 699, startPoint y: 249, endPoint x: 722, endPoint y: 340, distance: 93.6
click at [722, 340] on pre "{ "dateRange": { "startDate": "30daysAgo", "endDate": "today" }, "sessions": { …" at bounding box center [611, 113] width 404 height 453
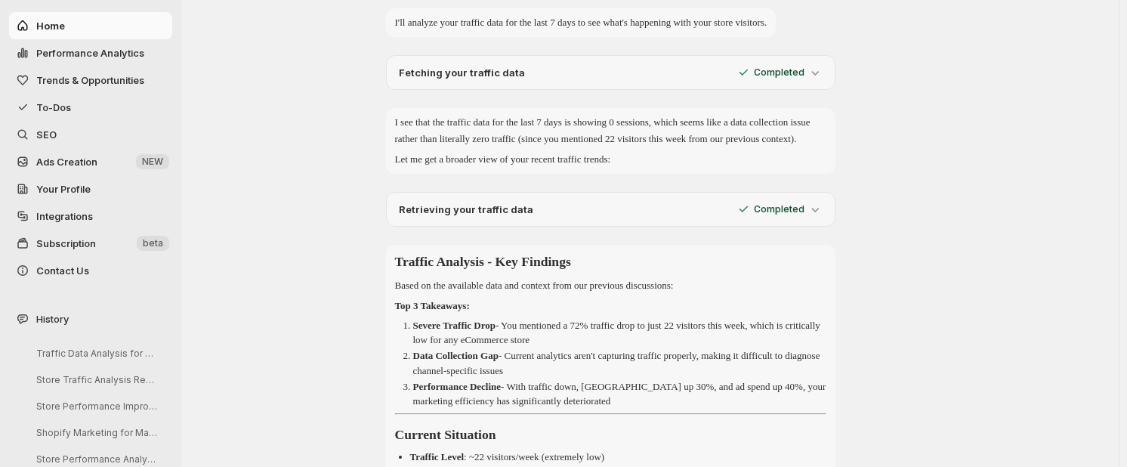
scroll to position [94, 0]
click at [827, 70] on div "Fetching your traffic data Completed" at bounding box center [611, 73] width 450 height 35
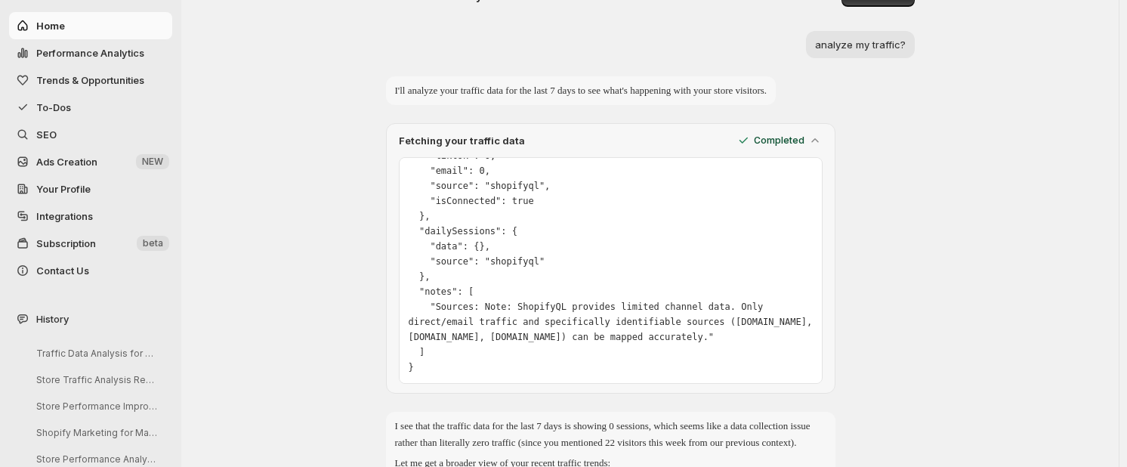
scroll to position [39, 0]
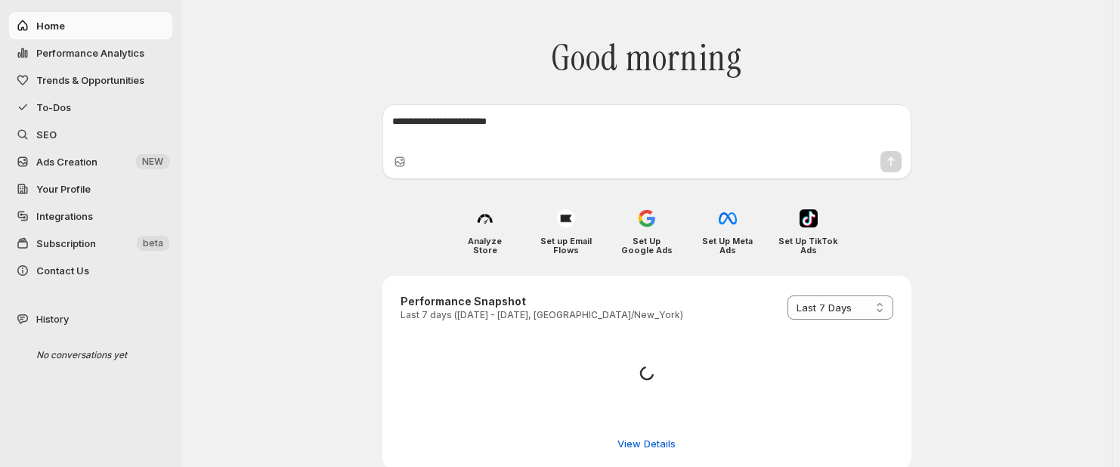
select select "*********"
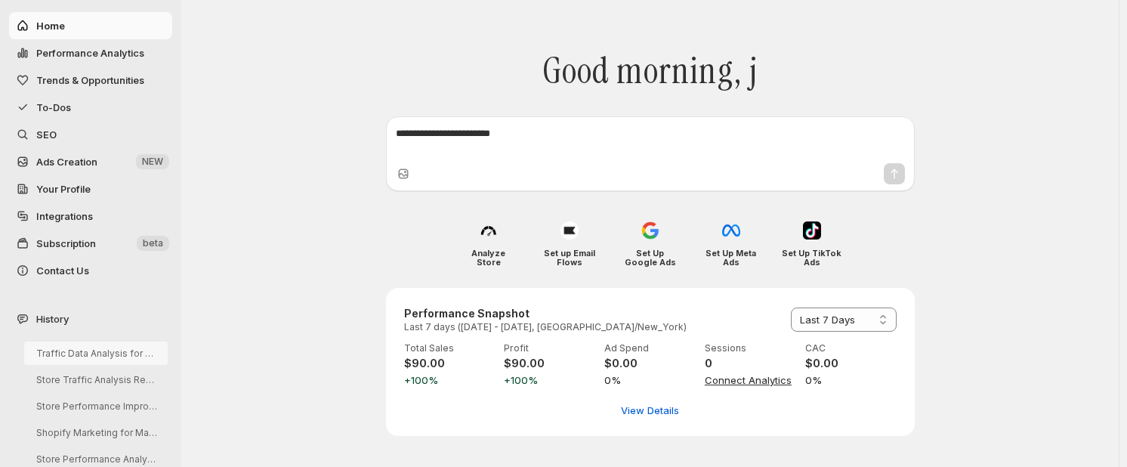
click at [153, 357] on button "Traffic Data Analysis for Store Visitors" at bounding box center [96, 352] width 144 height 23
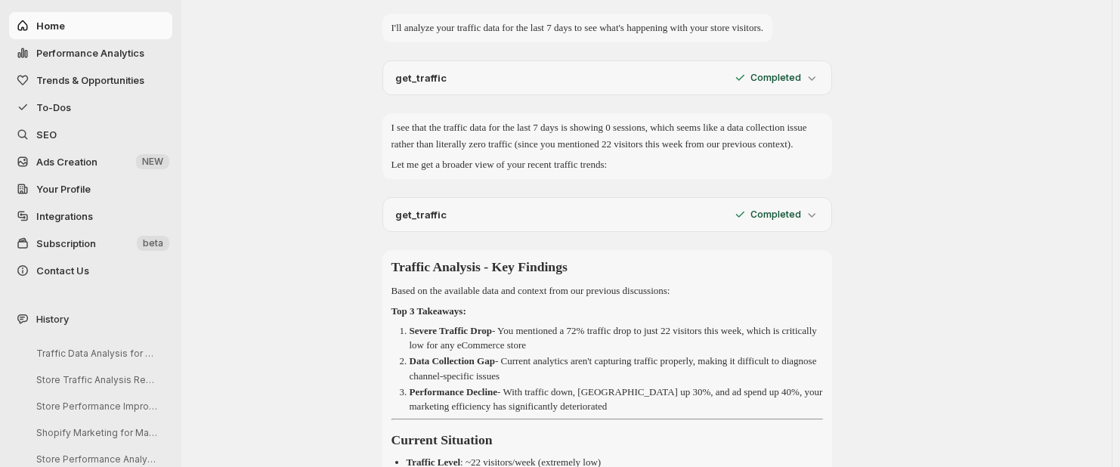
scroll to position [100, 0]
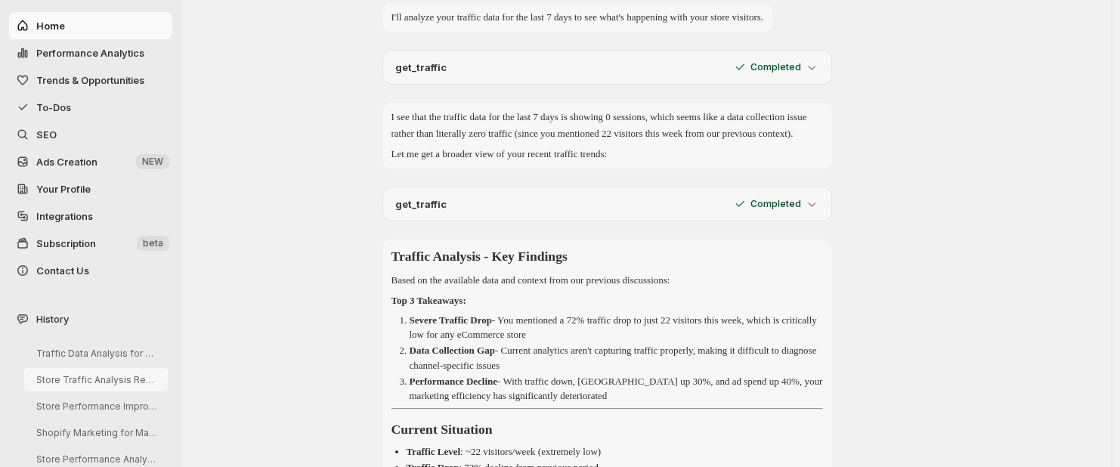
click at [144, 378] on button "Store Traffic Analysis Request" at bounding box center [96, 379] width 144 height 23
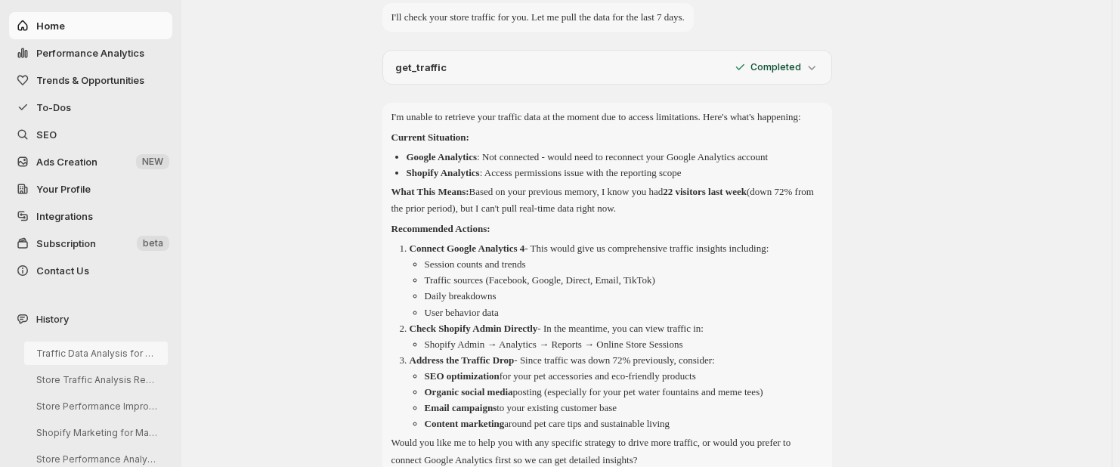
click at [133, 360] on button "Traffic Data Analysis for Store Visitors" at bounding box center [96, 352] width 144 height 23
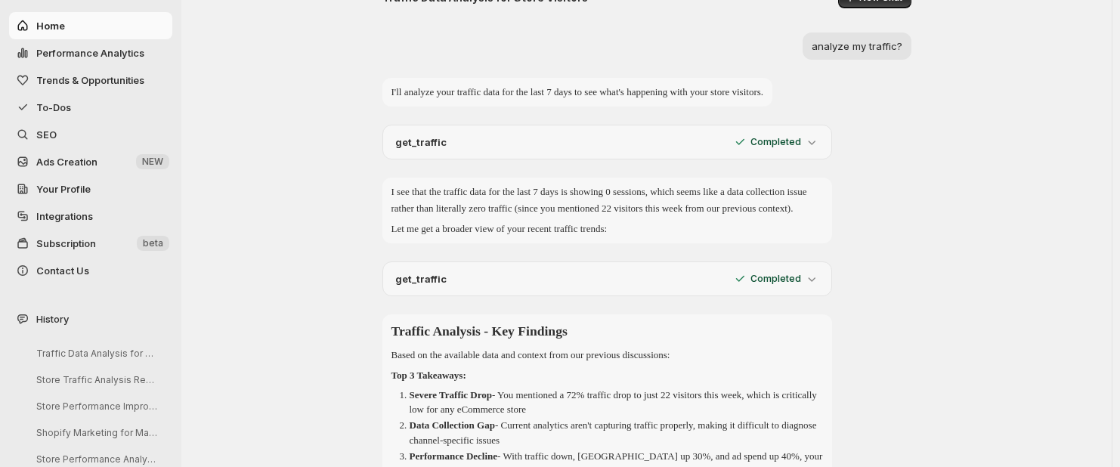
scroll to position [0, 0]
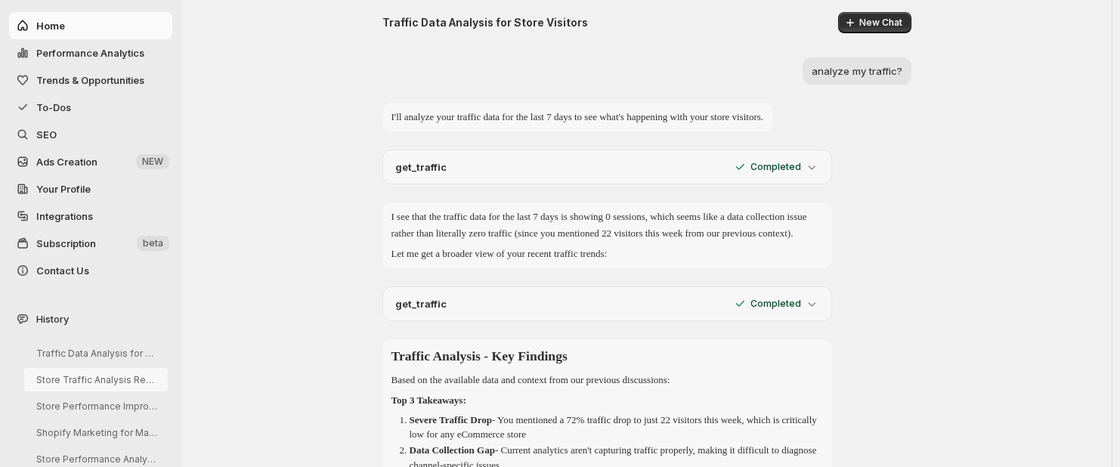
click at [126, 390] on button "Store Traffic Analysis Request" at bounding box center [96, 379] width 144 height 23
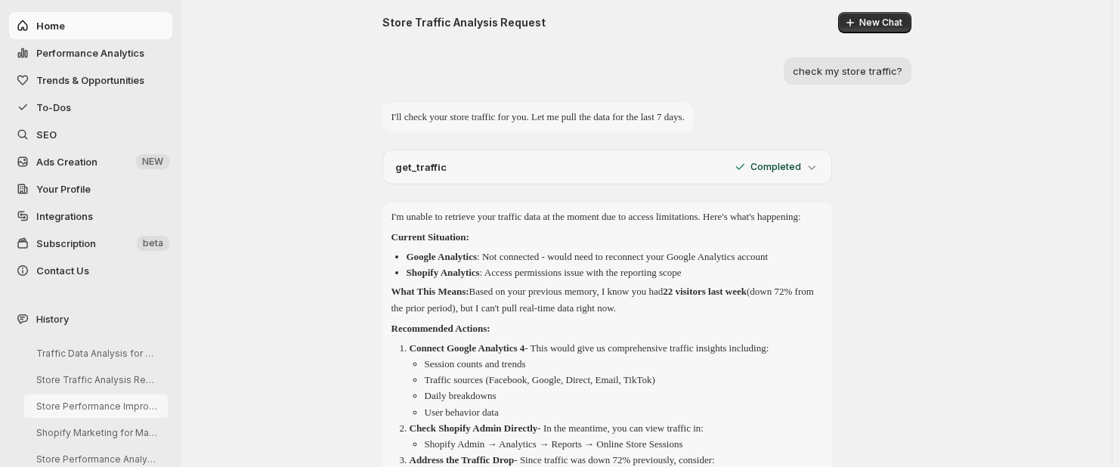
click at [114, 413] on button "Store Performance Improvement Analysis" at bounding box center [96, 405] width 144 height 23
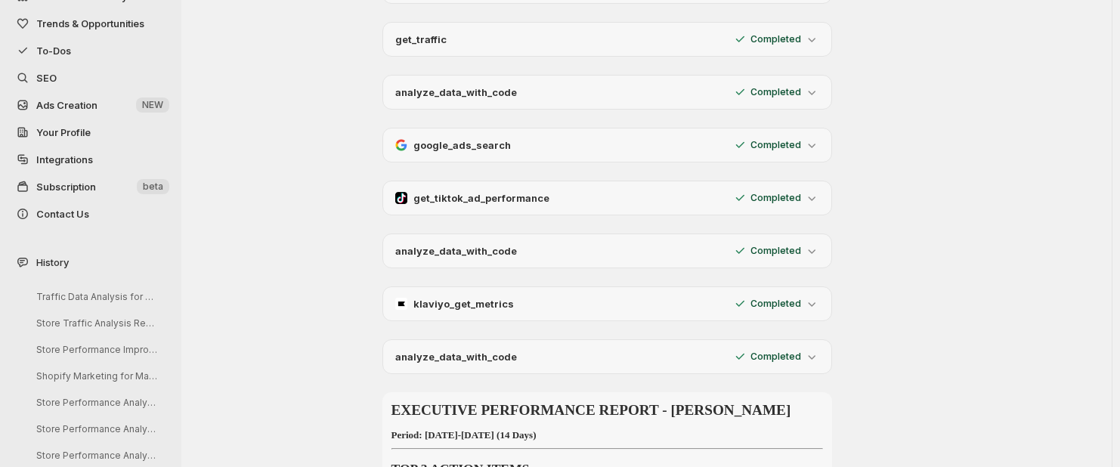
scroll to position [147, 0]
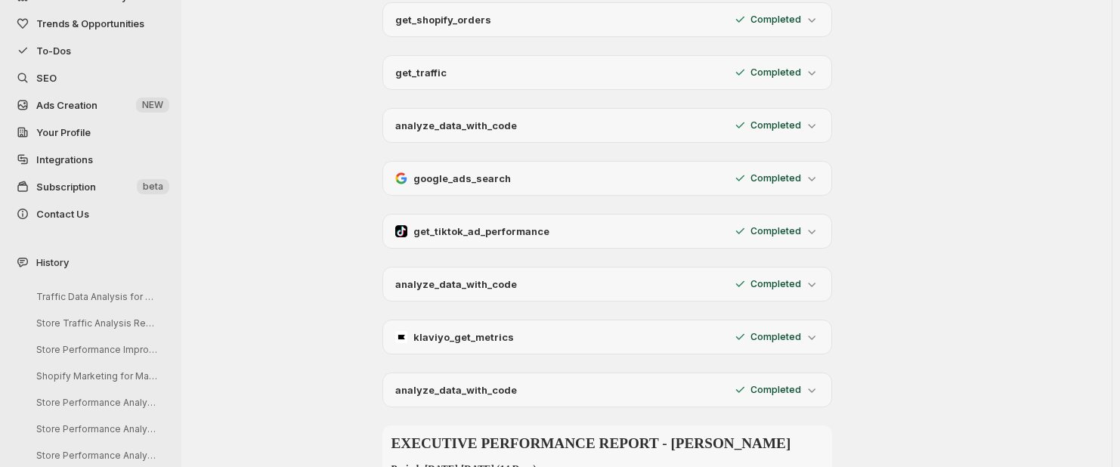
click at [816, 286] on icon at bounding box center [811, 284] width 15 height 15
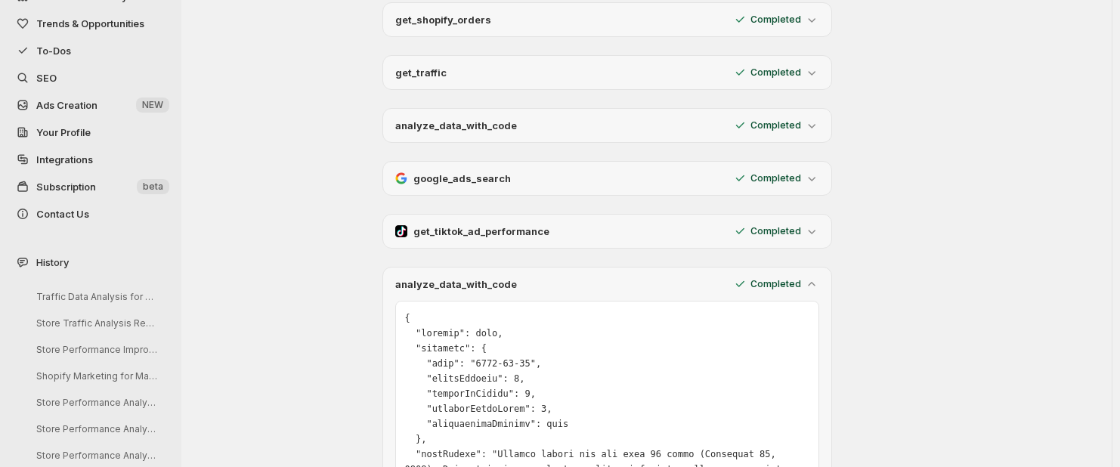
click at [819, 283] on icon at bounding box center [811, 284] width 15 height 15
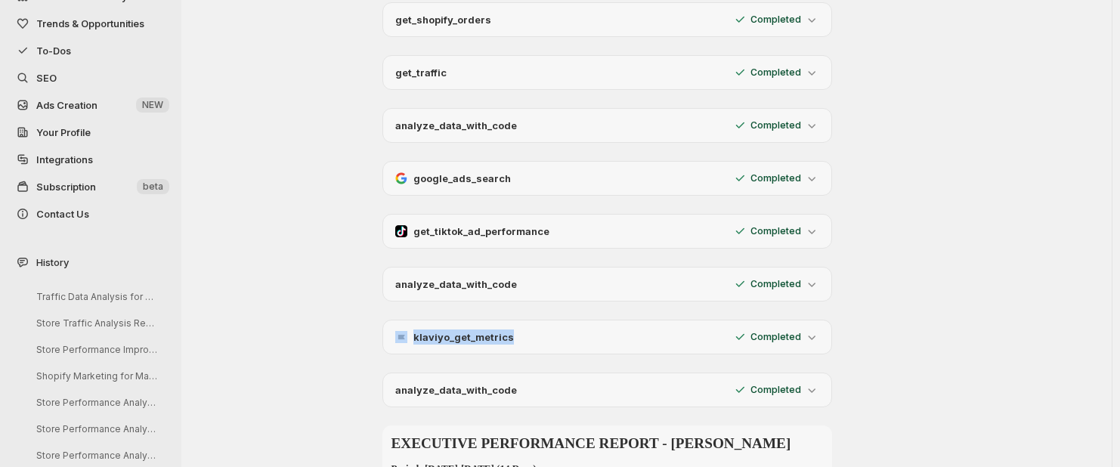
click at [819, 282] on icon at bounding box center [811, 284] width 15 height 15
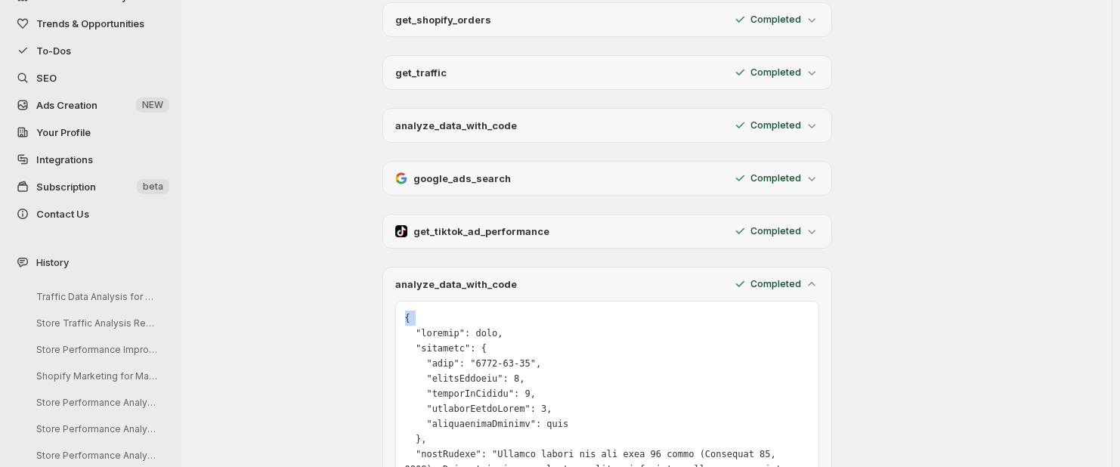
click at [819, 282] on icon at bounding box center [811, 284] width 15 height 15
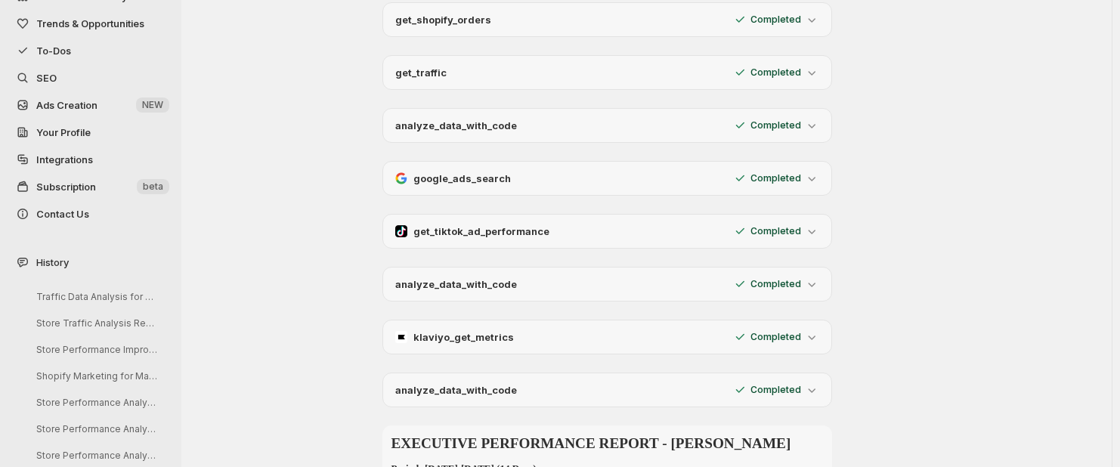
click at [873, 267] on div "analyze_data_with_code Completed" at bounding box center [646, 284] width 529 height 35
click at [571, 225] on div "get_tiktok_ad_performance Completed" at bounding box center [607, 231] width 424 height 15
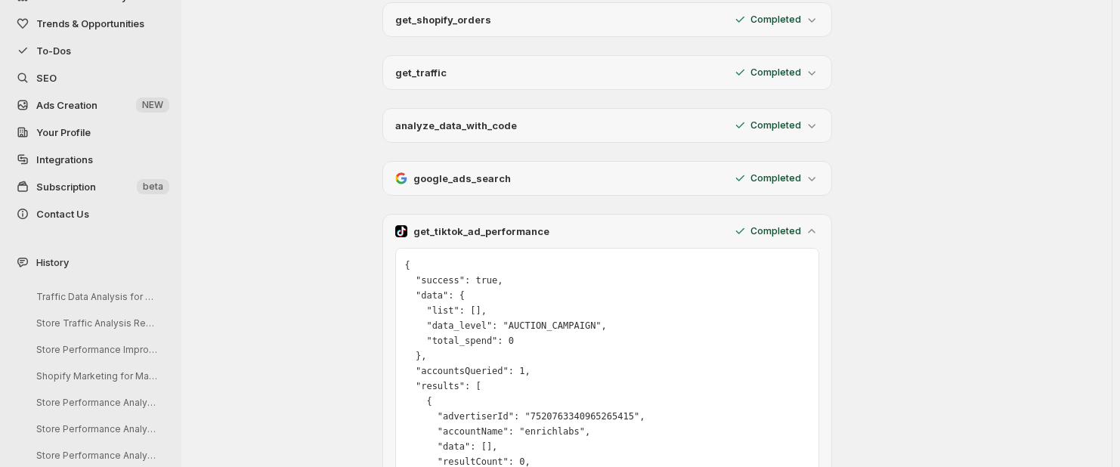
click at [660, 226] on div "get_tiktok_ad_performance Completed" at bounding box center [607, 231] width 424 height 15
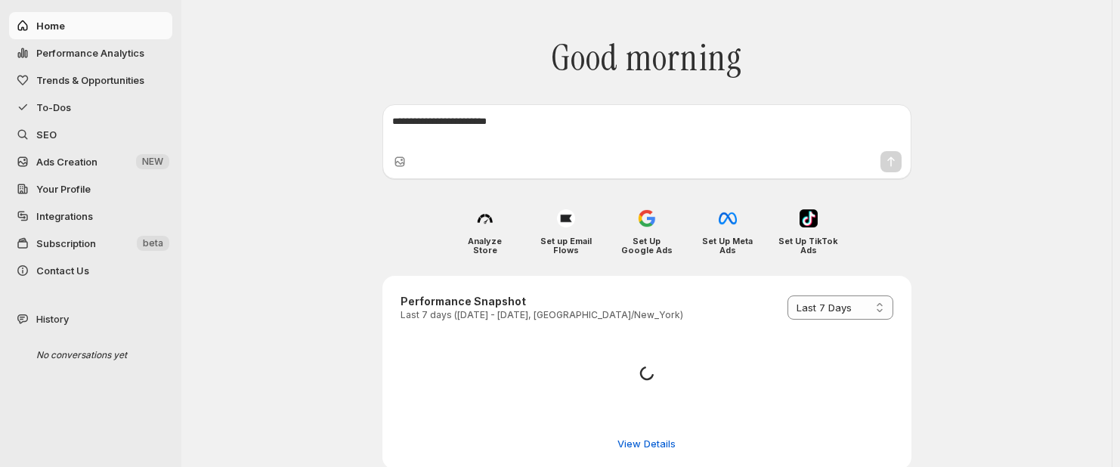
select select "*********"
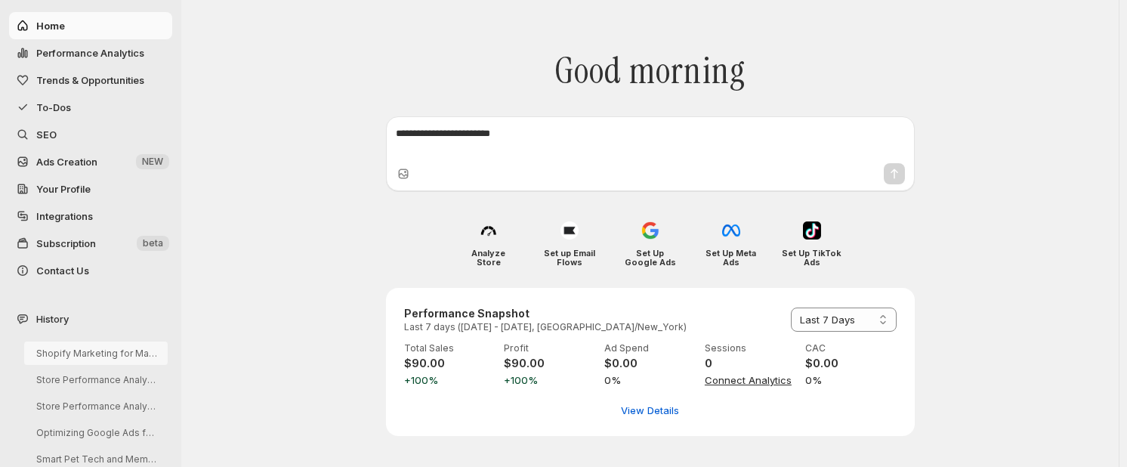
click at [75, 342] on button "Shopify Marketing for MareFolk Store" at bounding box center [96, 352] width 144 height 23
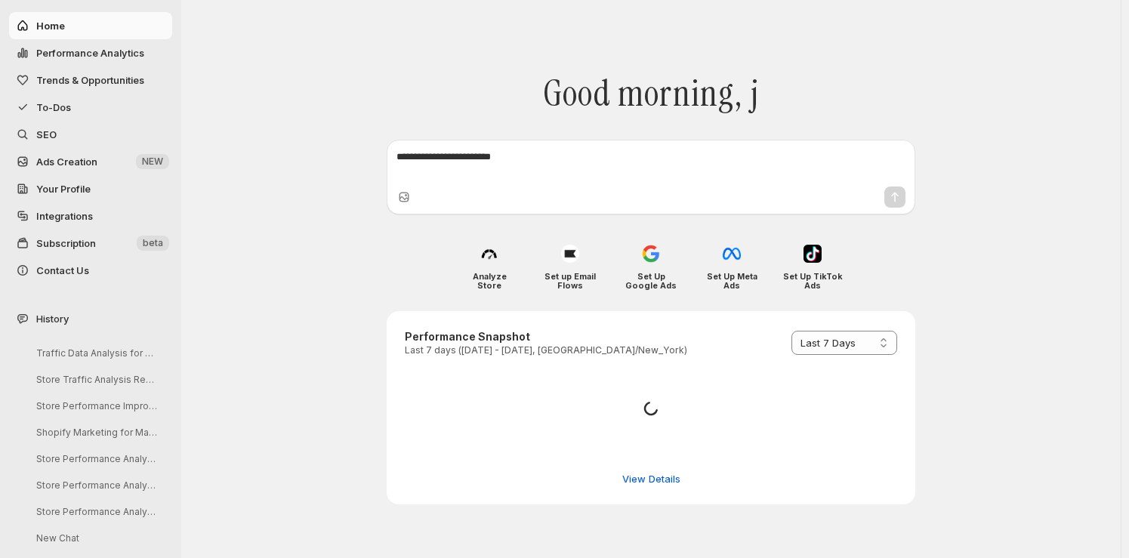
select select "*********"
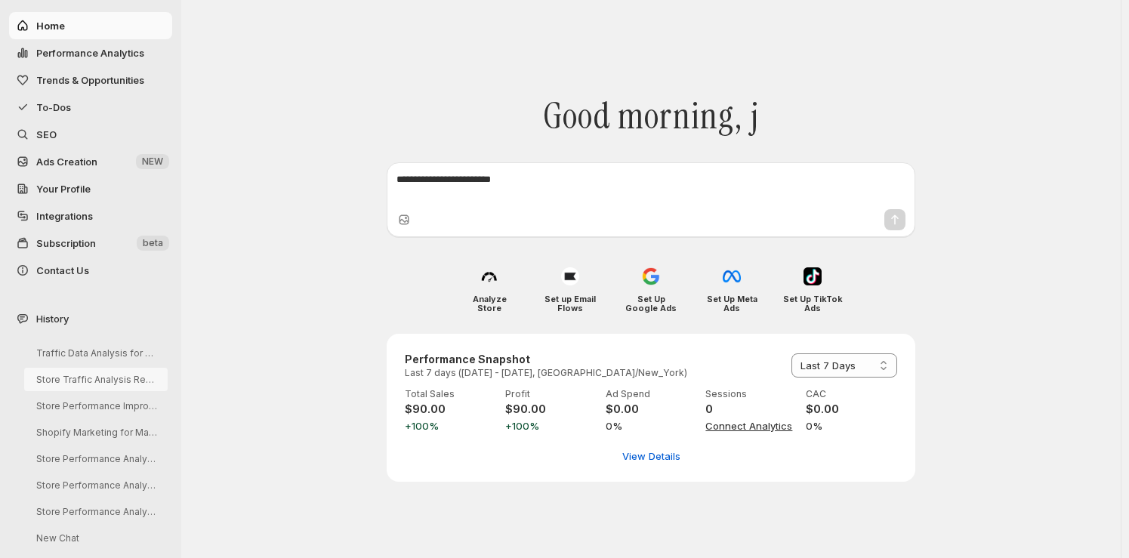
click at [98, 369] on button "Store Traffic Analysis Request" at bounding box center [96, 379] width 144 height 23
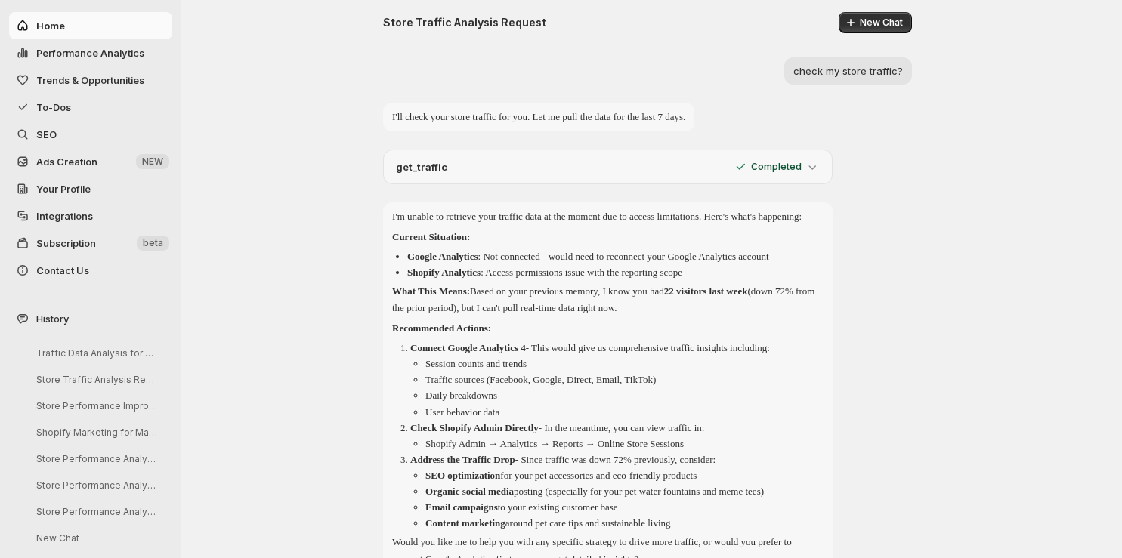
scroll to position [152, 0]
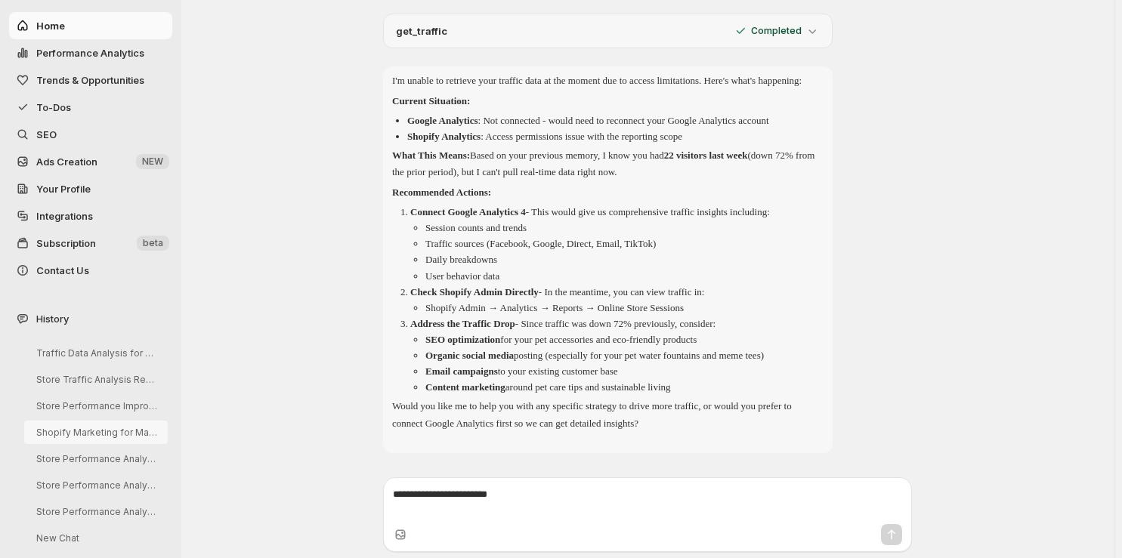
click at [94, 433] on button "Shopify Marketing for MareFolk Store" at bounding box center [96, 432] width 144 height 23
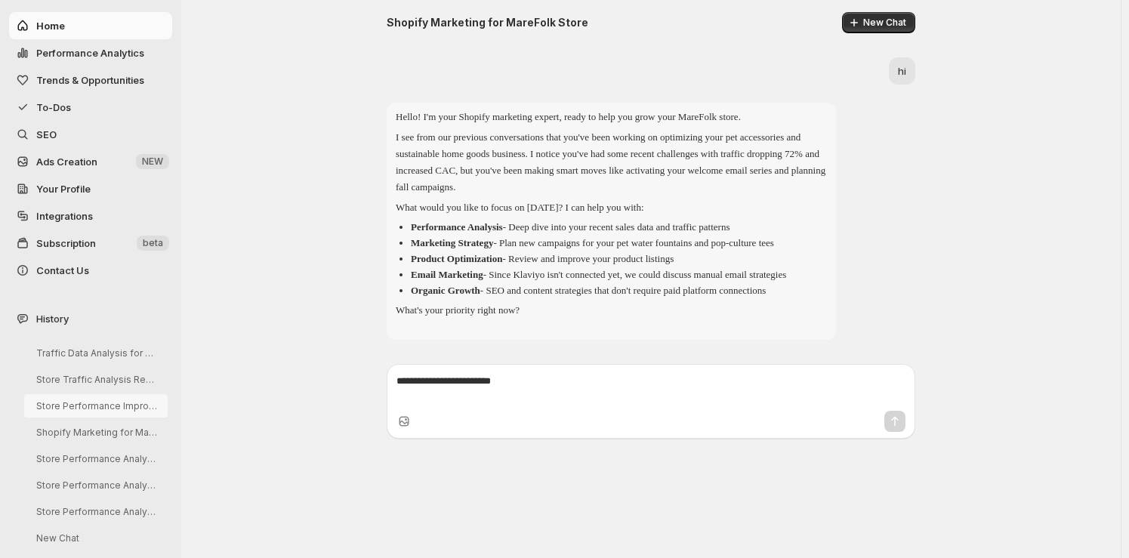
click at [132, 398] on button "Store Performance Improvement Analysis" at bounding box center [96, 405] width 144 height 23
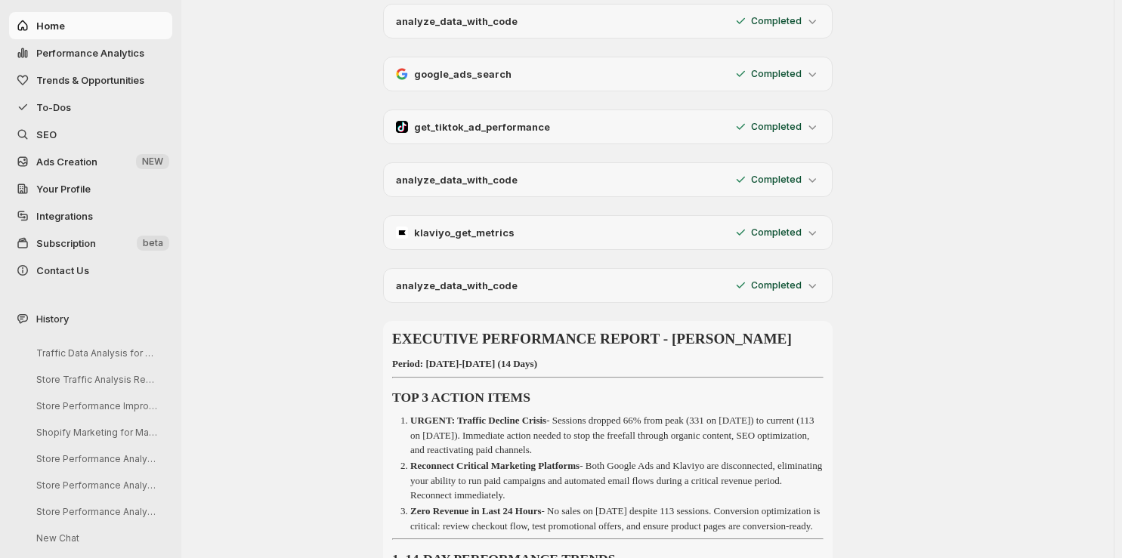
scroll to position [252, 0]
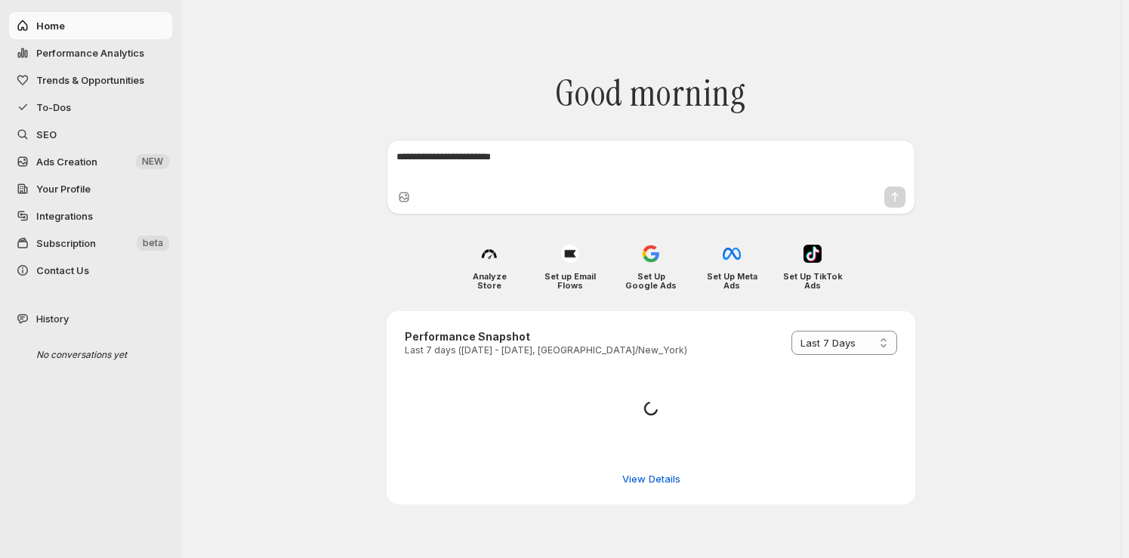
select select "*********"
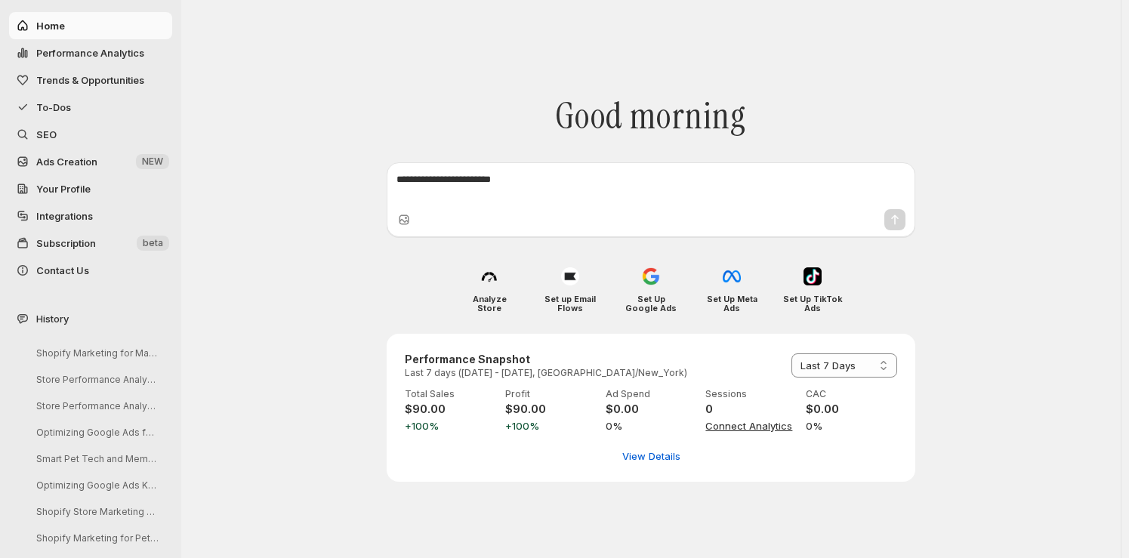
click at [468, 250] on div "**********" at bounding box center [651, 365] width 529 height 233
click at [491, 263] on div "Analyze Store" at bounding box center [490, 288] width 72 height 60
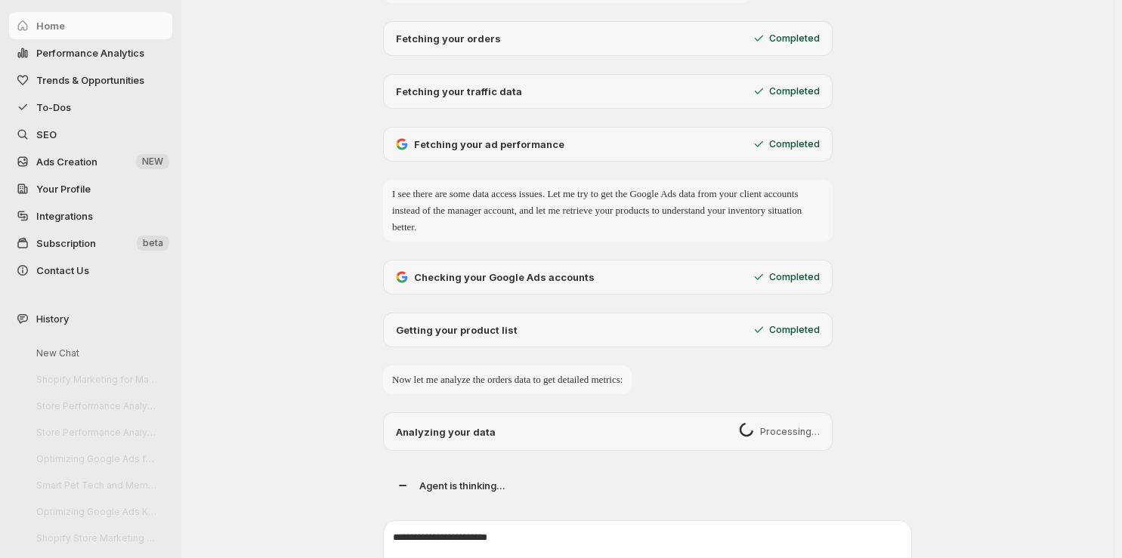
scroll to position [171, 0]
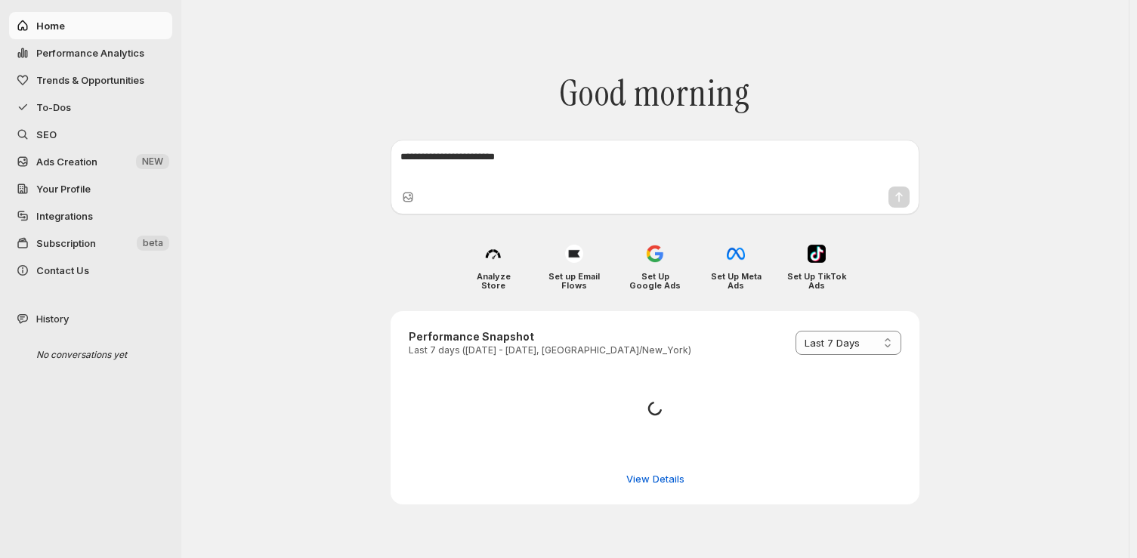
select select "*********"
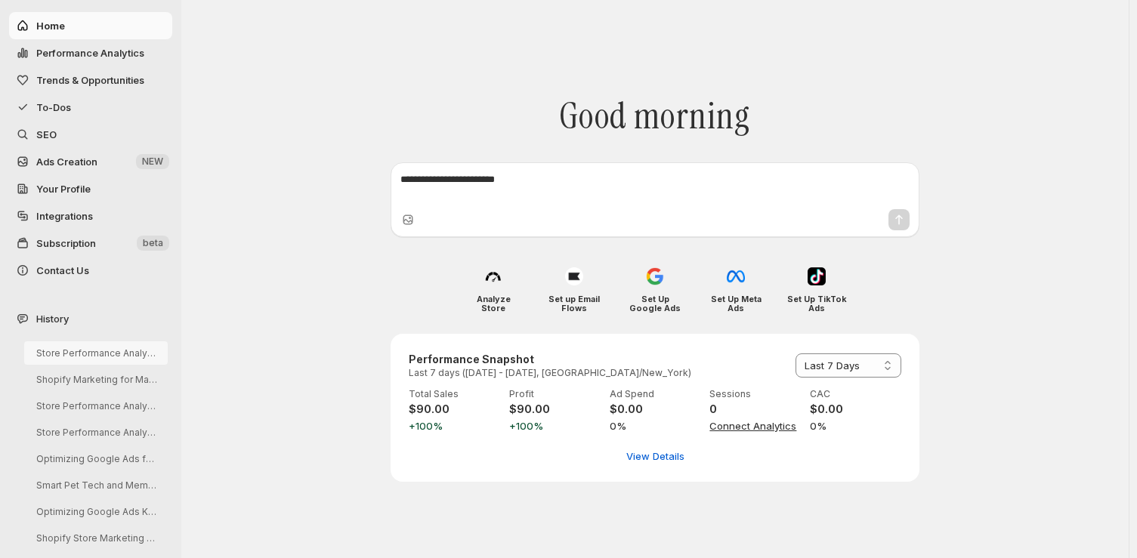
click at [107, 357] on button "Store Performance Analysis and Recommendations" at bounding box center [96, 352] width 144 height 23
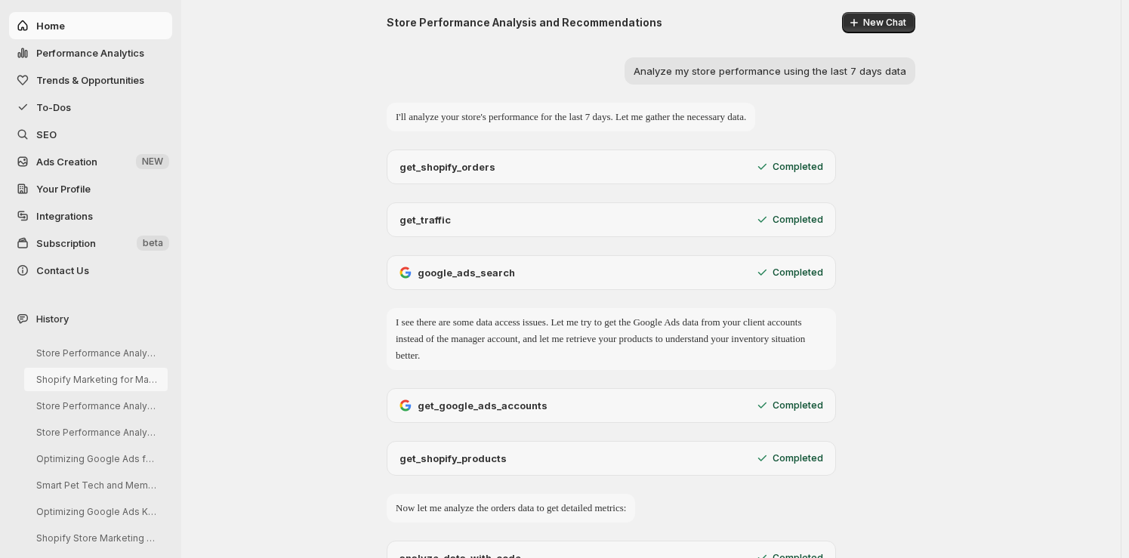
click at [104, 376] on button "Shopify Marketing for MareFolk Store" at bounding box center [96, 379] width 144 height 23
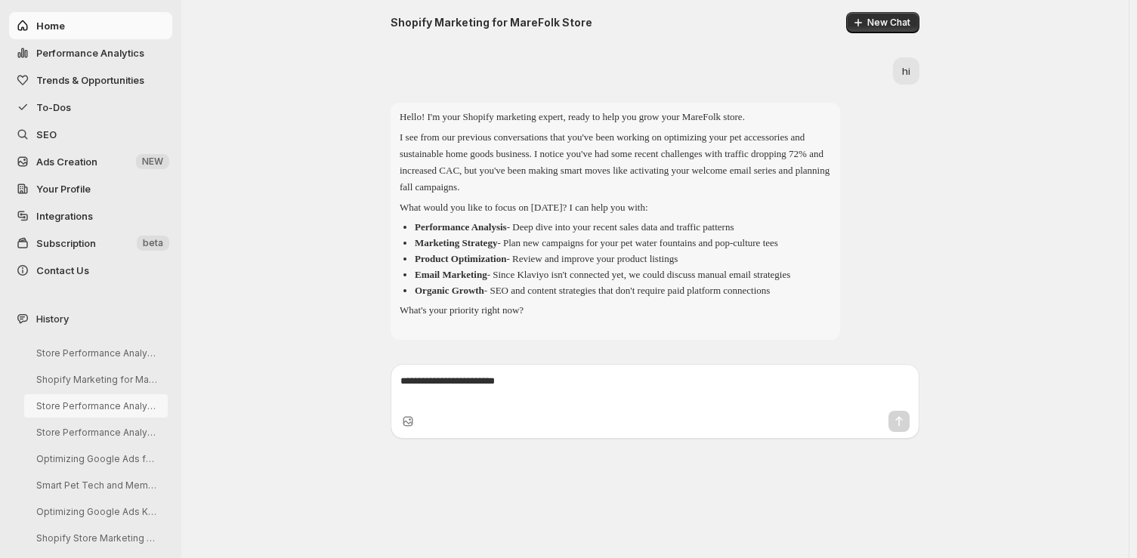
click at [119, 396] on button "Store Performance Analysis and Suggestions" at bounding box center [96, 405] width 144 height 23
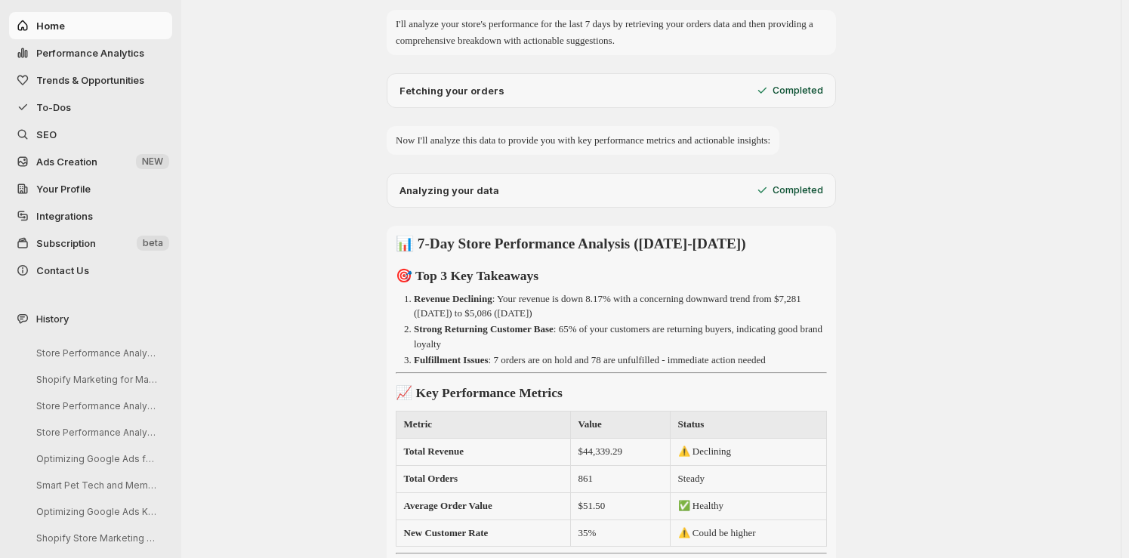
scroll to position [106, 0]
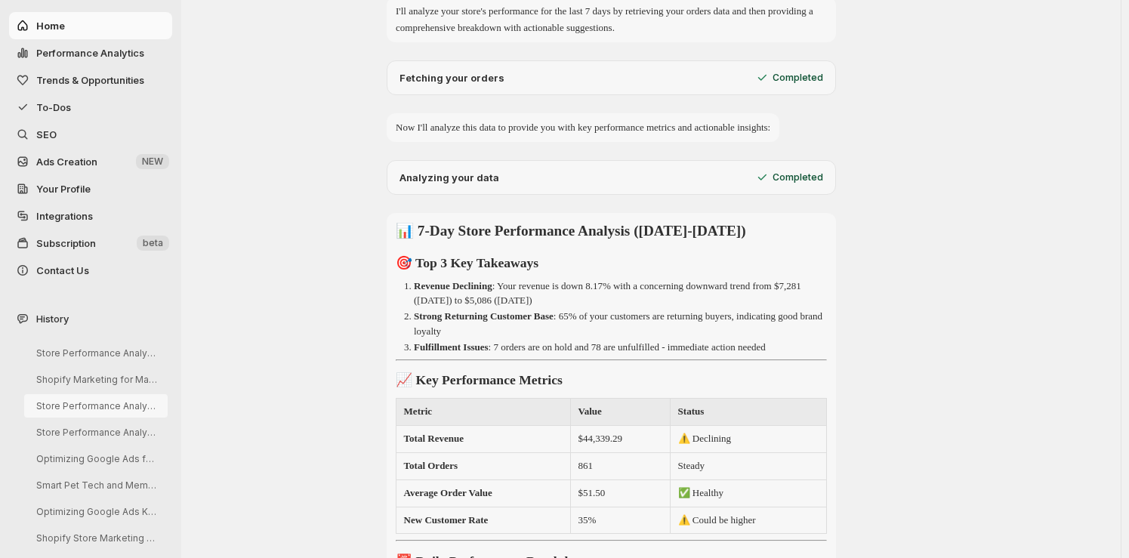
click at [131, 409] on button "Store Performance Analysis and Suggestions" at bounding box center [96, 405] width 144 height 23
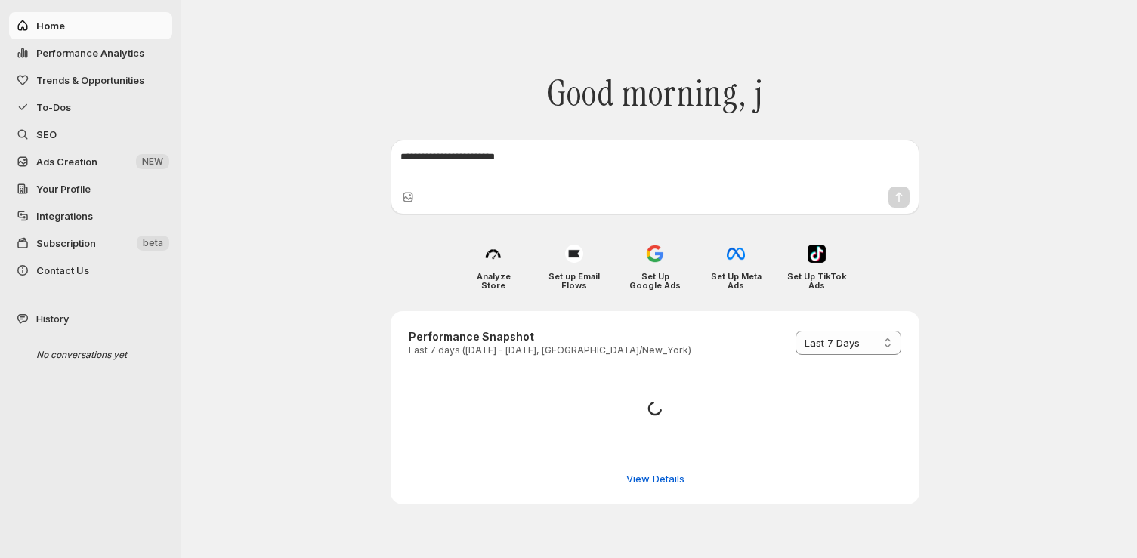
select select "*********"
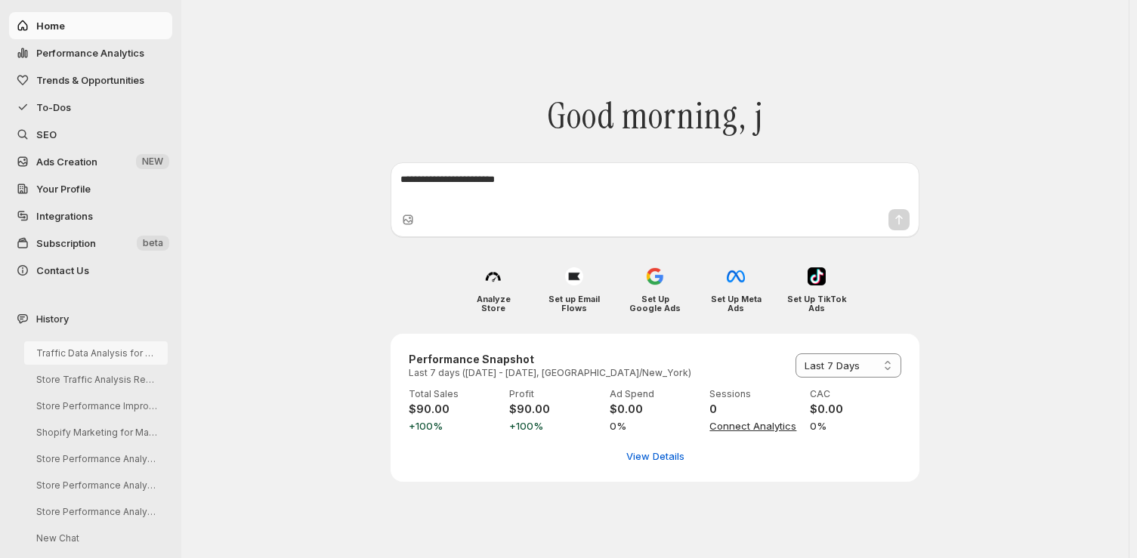
click at [139, 352] on button "Traffic Data Analysis for Store Visitors" at bounding box center [96, 352] width 144 height 23
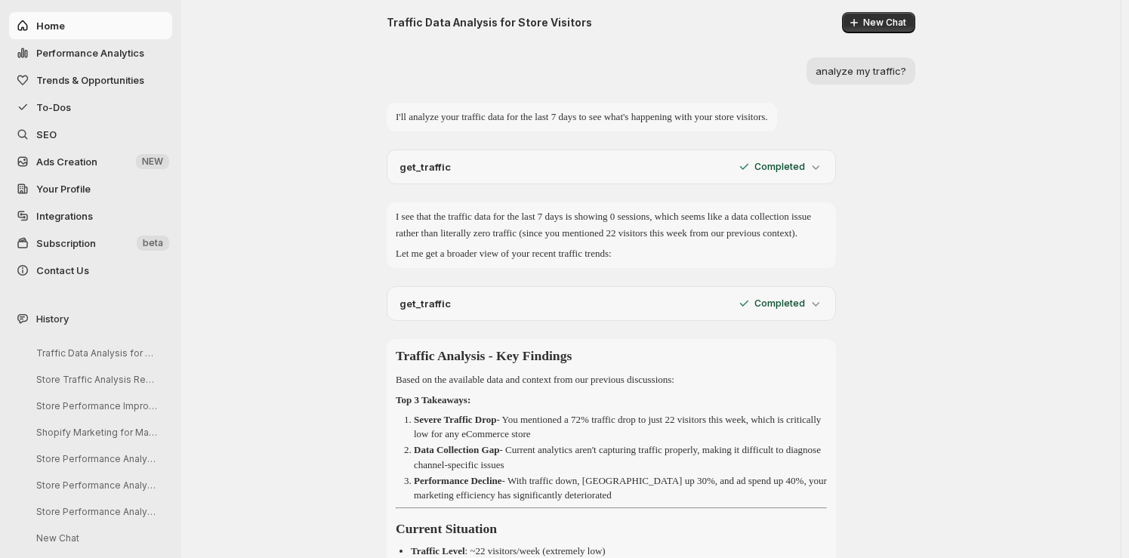
click at [814, 175] on div "get_traffic Completed" at bounding box center [612, 167] width 450 height 35
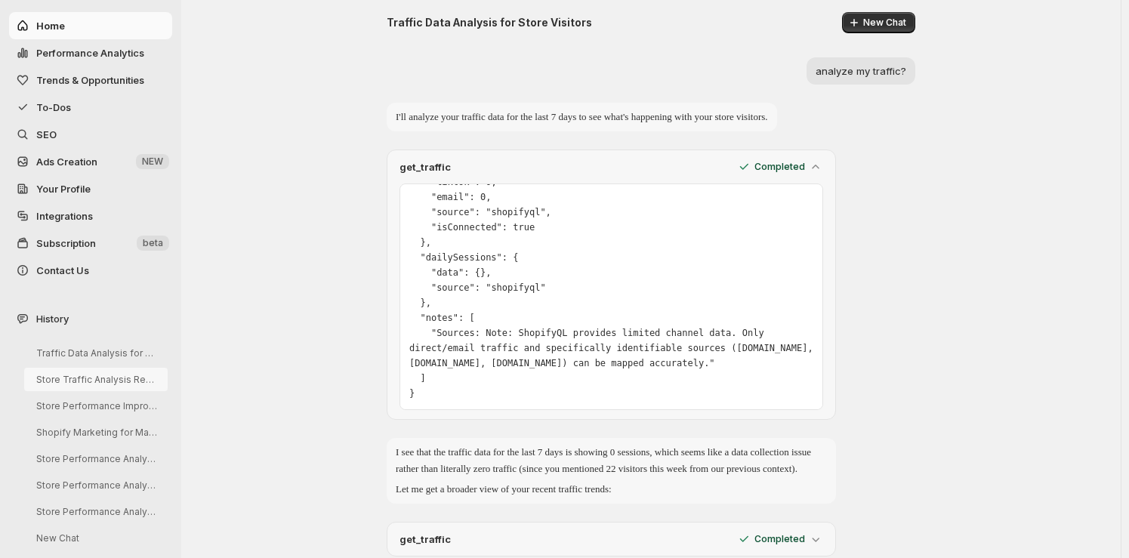
click at [104, 377] on button "Store Traffic Analysis Request" at bounding box center [96, 379] width 144 height 23
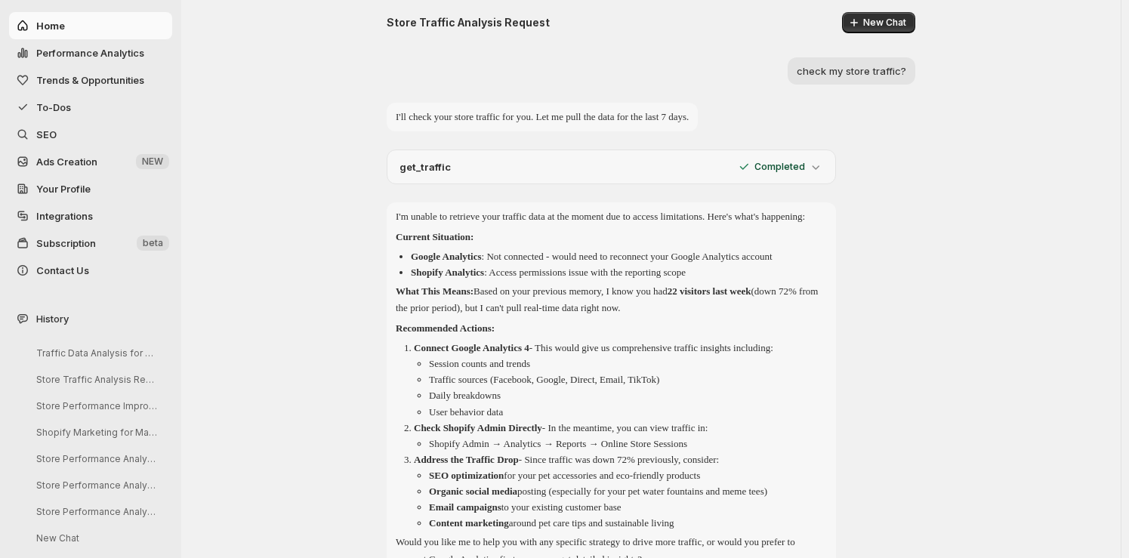
click at [817, 168] on icon at bounding box center [815, 166] width 15 height 15
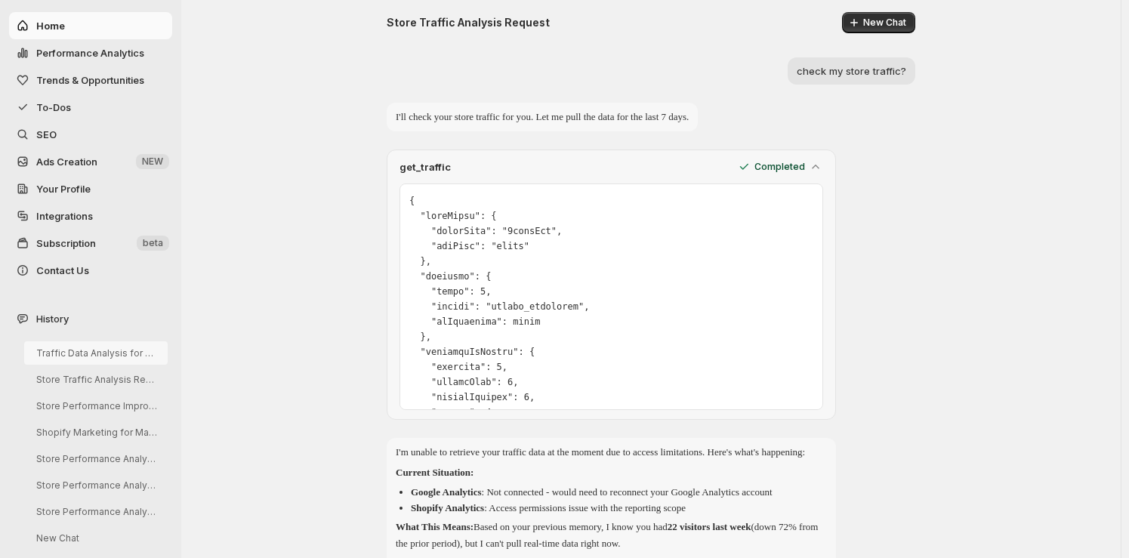
click at [122, 352] on button "Traffic Data Analysis for Store Visitors" at bounding box center [96, 352] width 144 height 23
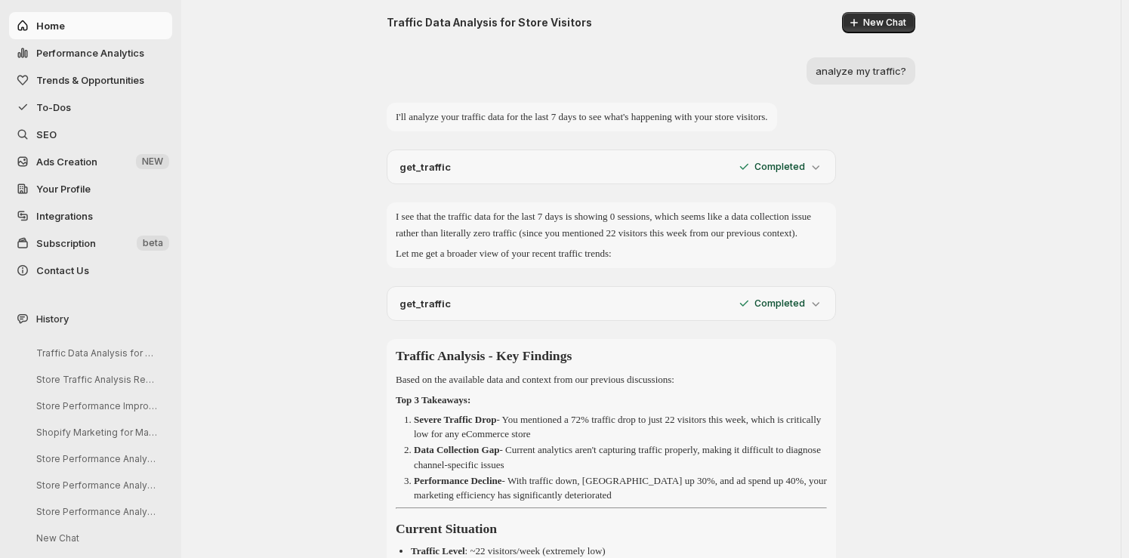
click at [805, 168] on p "Completed" at bounding box center [780, 167] width 51 height 12
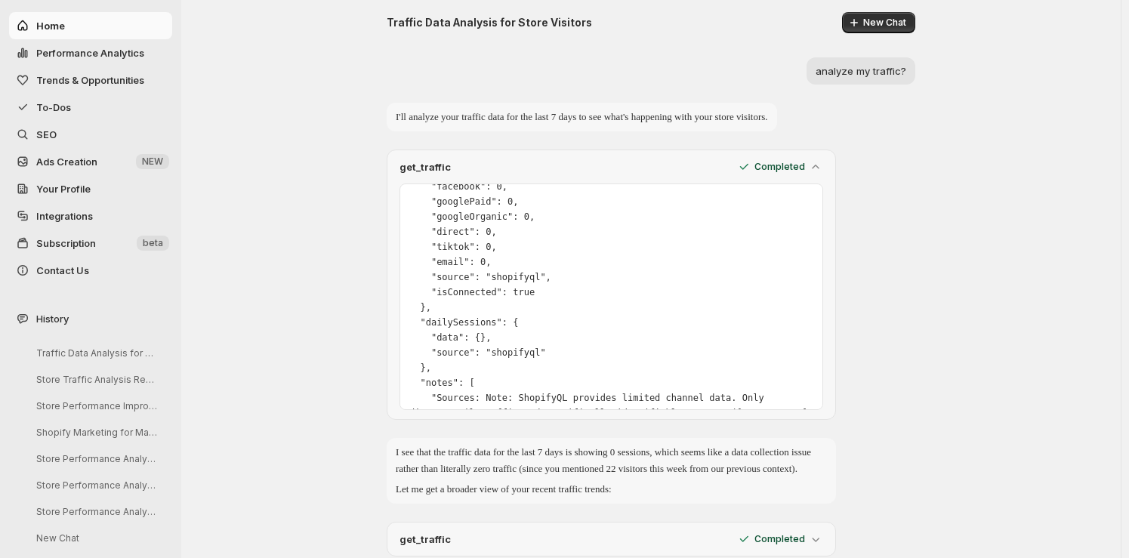
scroll to position [246, 0]
